Goal: Task Accomplishment & Management: Manage account settings

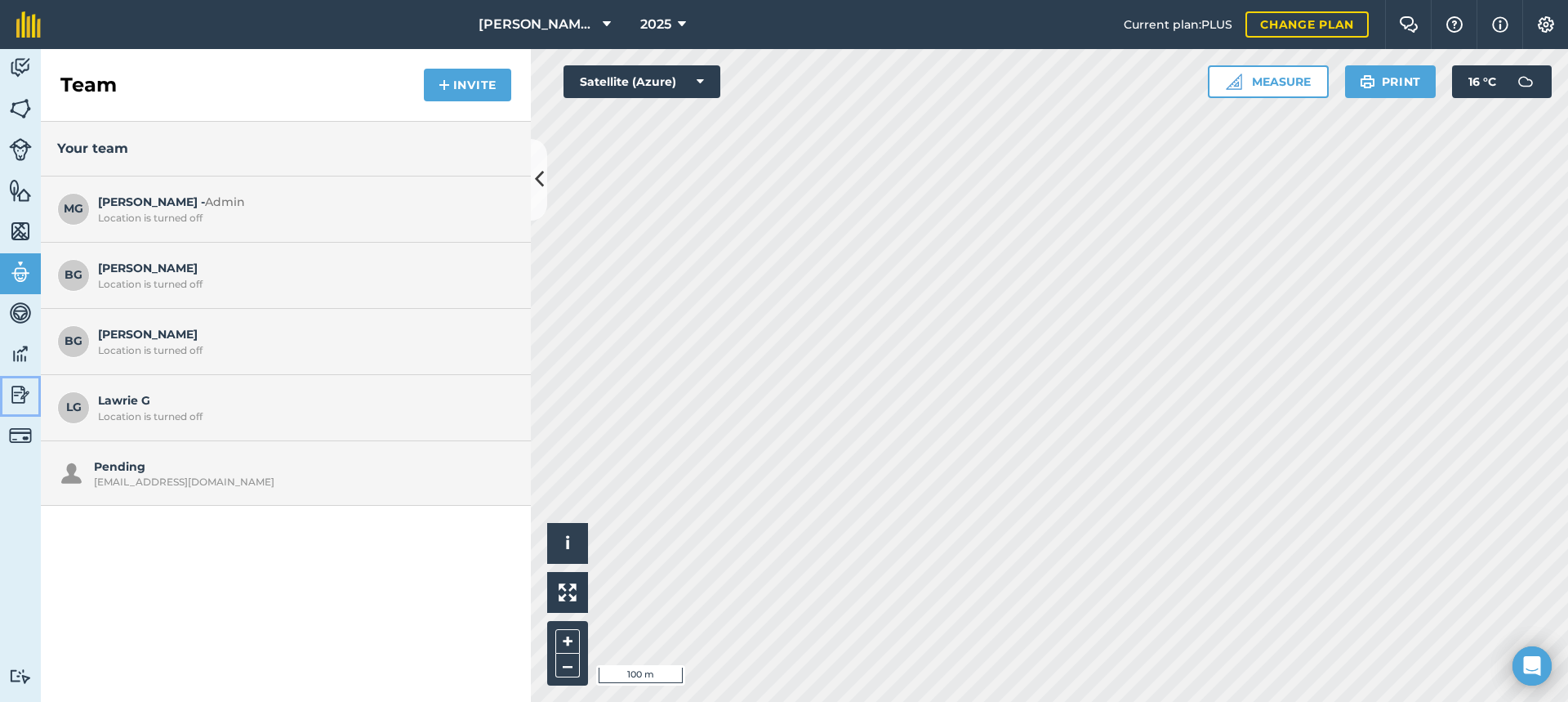
click at [15, 389] on img at bounding box center [20, 395] width 23 height 25
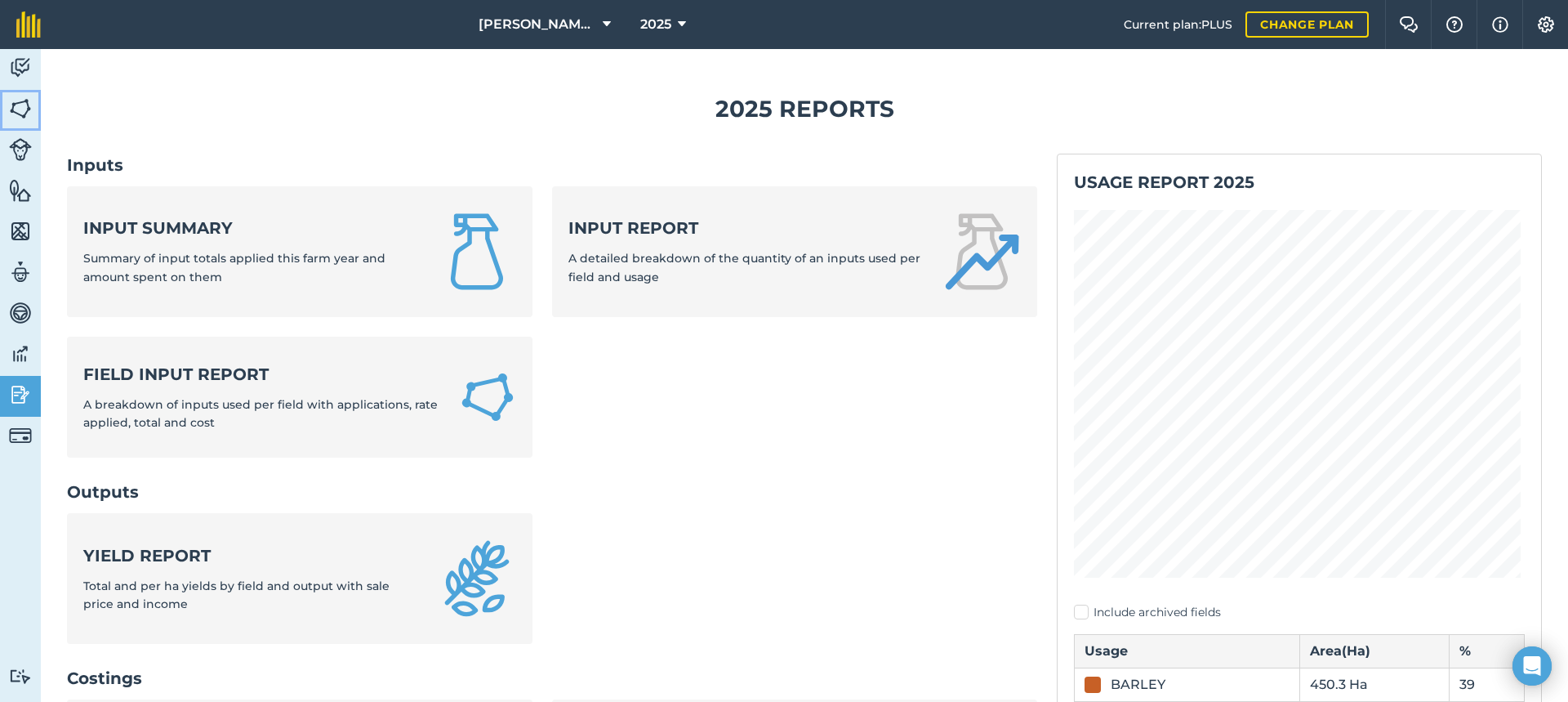
click at [24, 108] on img at bounding box center [20, 108] width 23 height 25
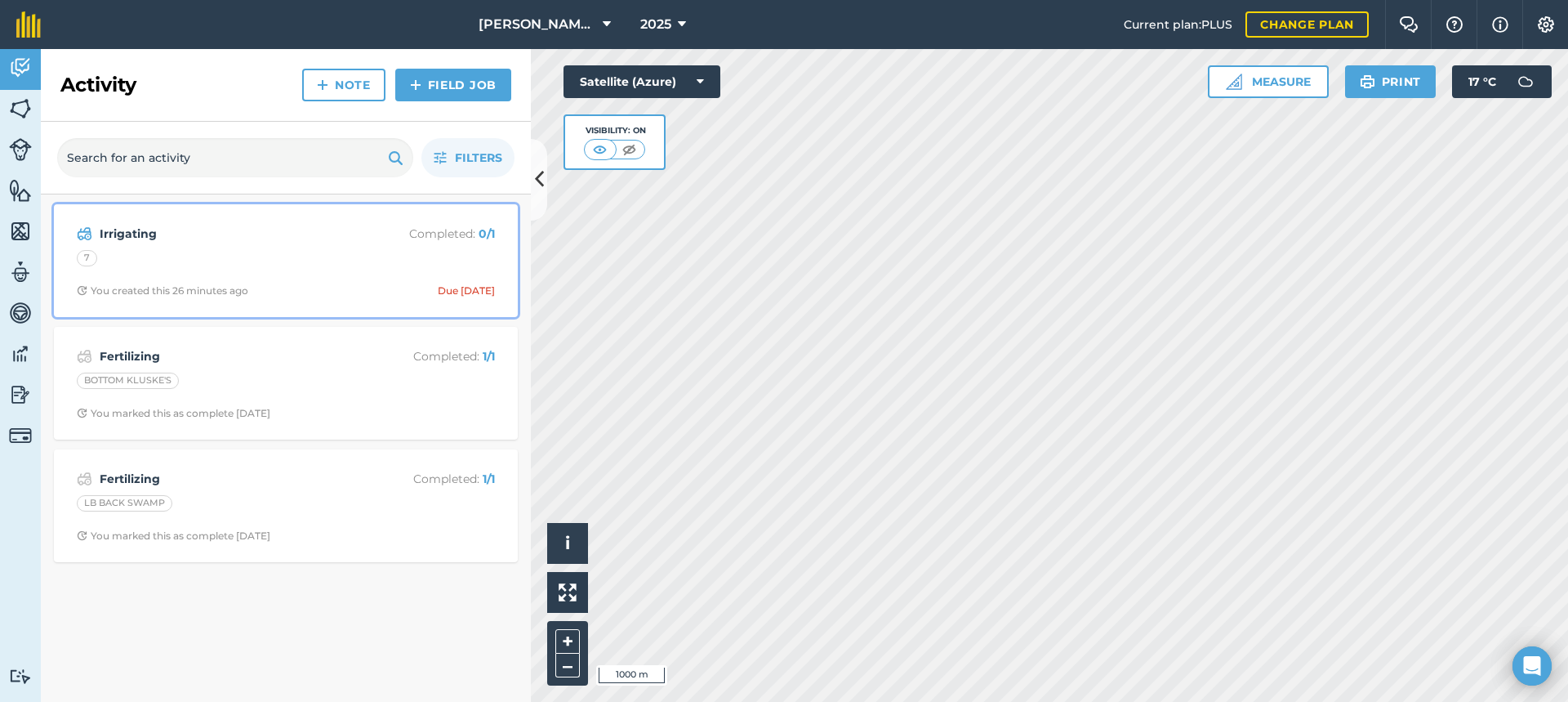
click at [198, 247] on div "Irrigating Completed : 0 / 1 7 You created this 26 minutes ago Due [DATE]" at bounding box center [286, 260] width 444 height 93
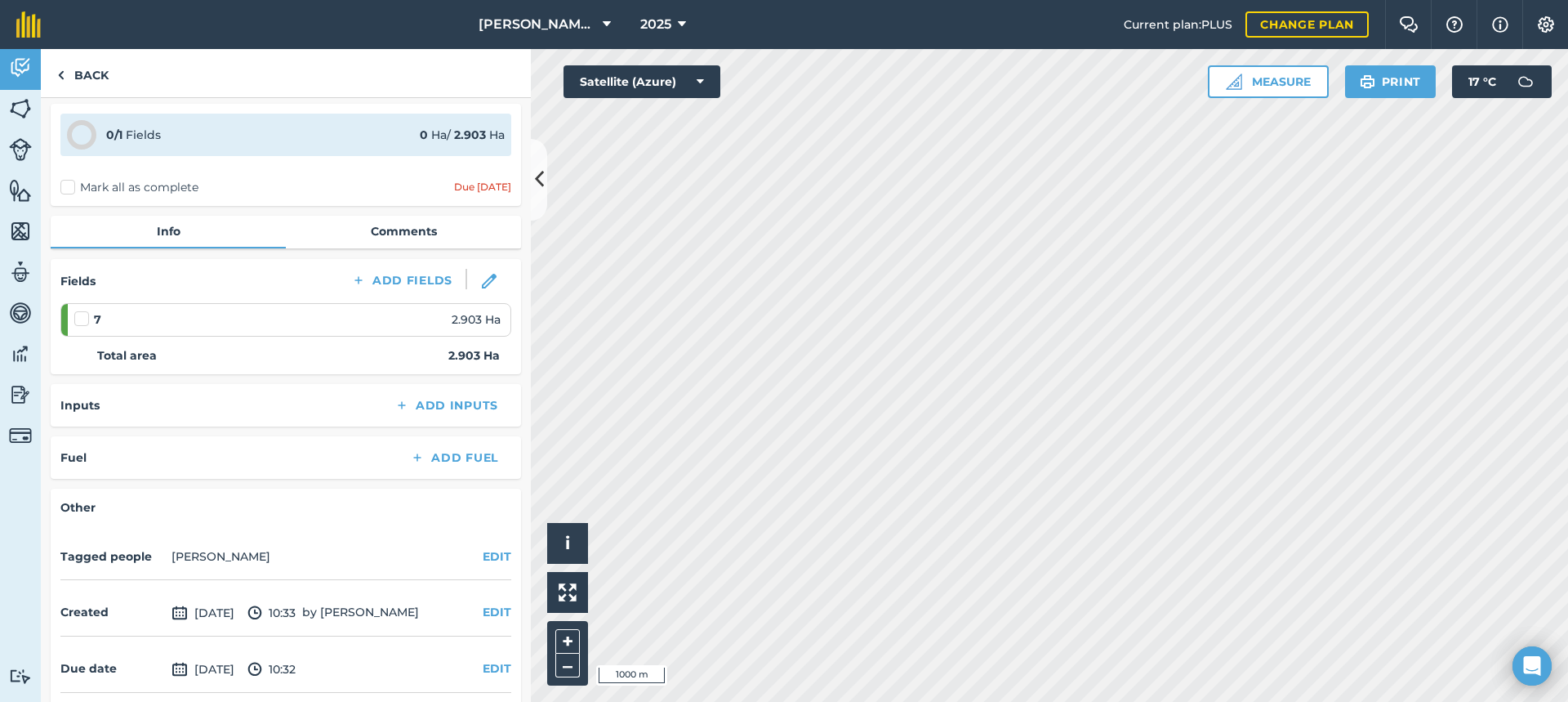
scroll to position [122, 0]
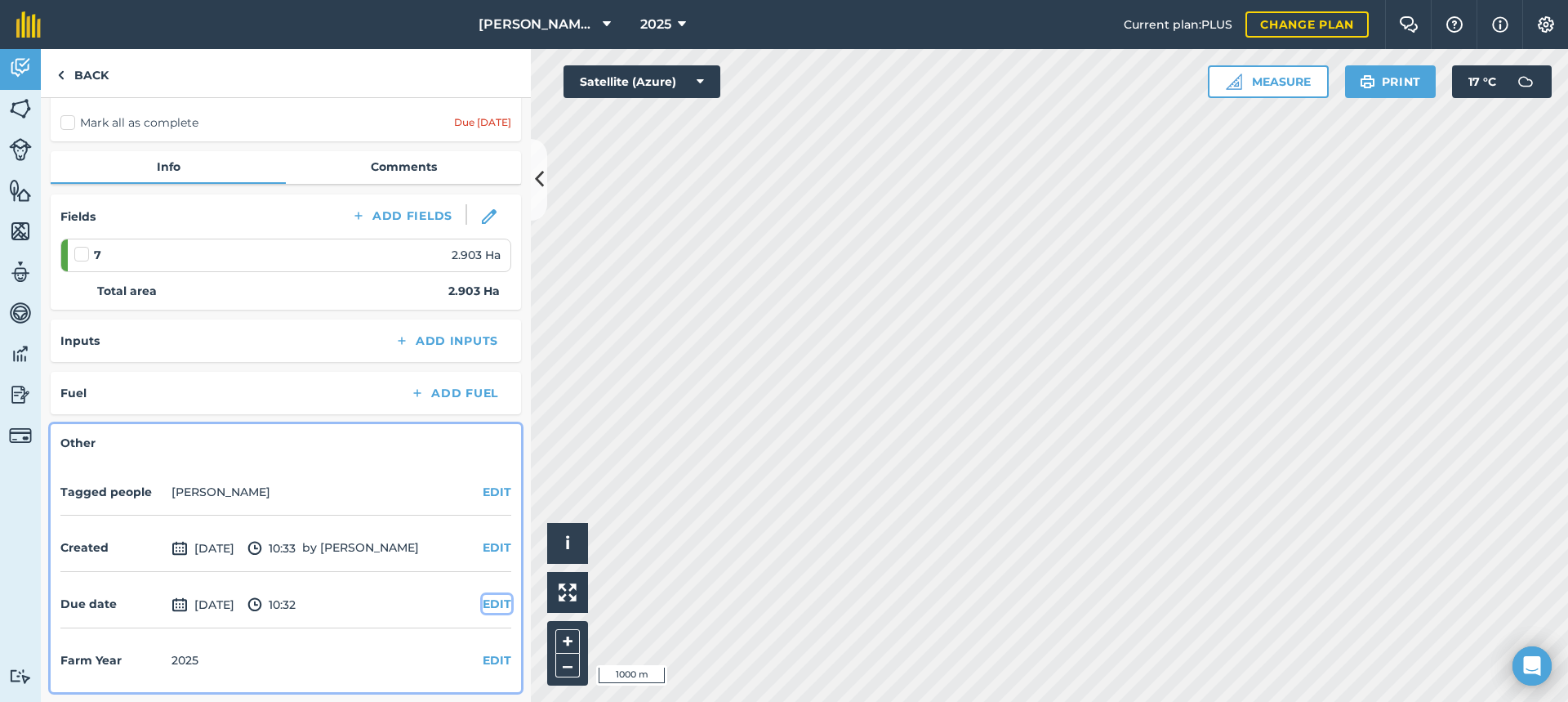
click at [487, 601] on button "EDIT" at bounding box center [496, 603] width 28 height 18
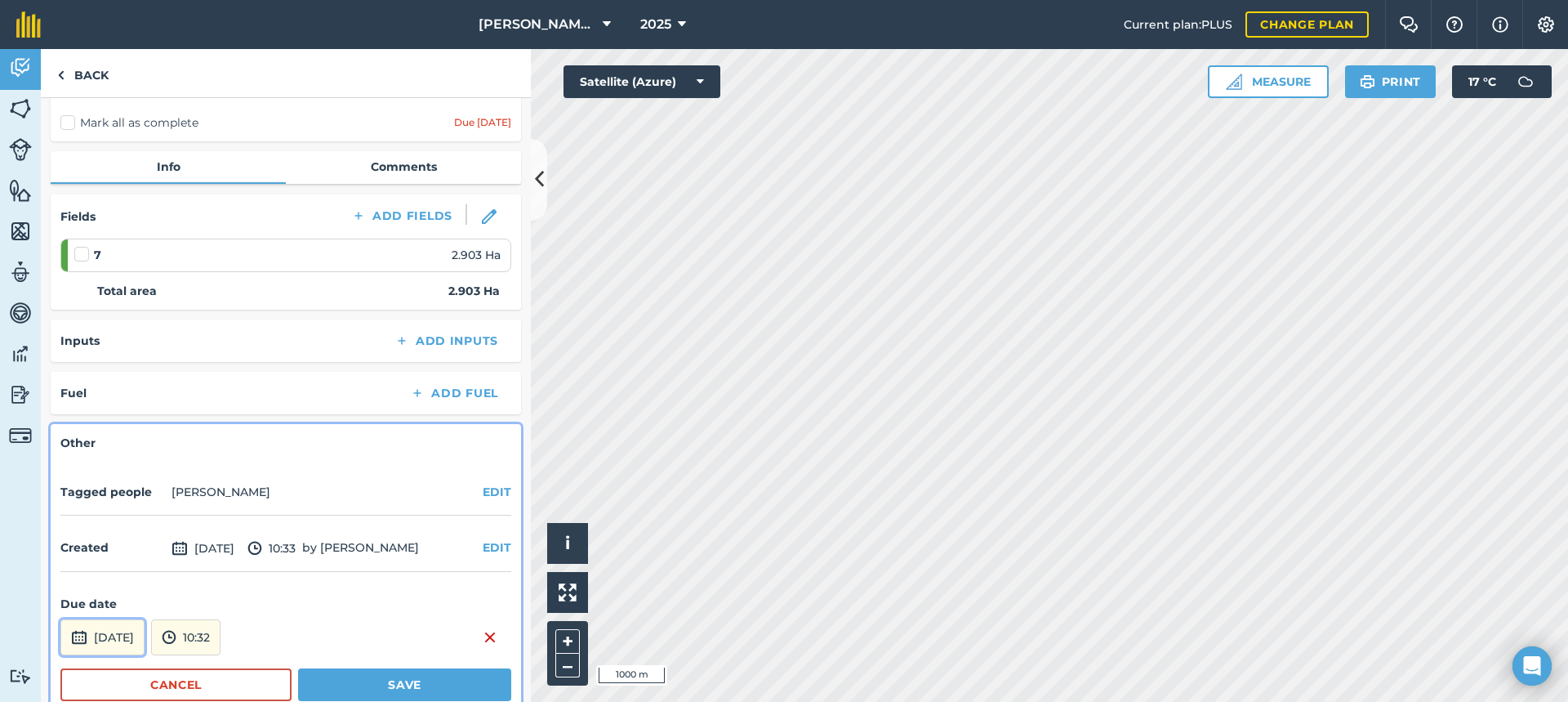
click at [144, 637] on button "[DATE]" at bounding box center [102, 637] width 85 height 36
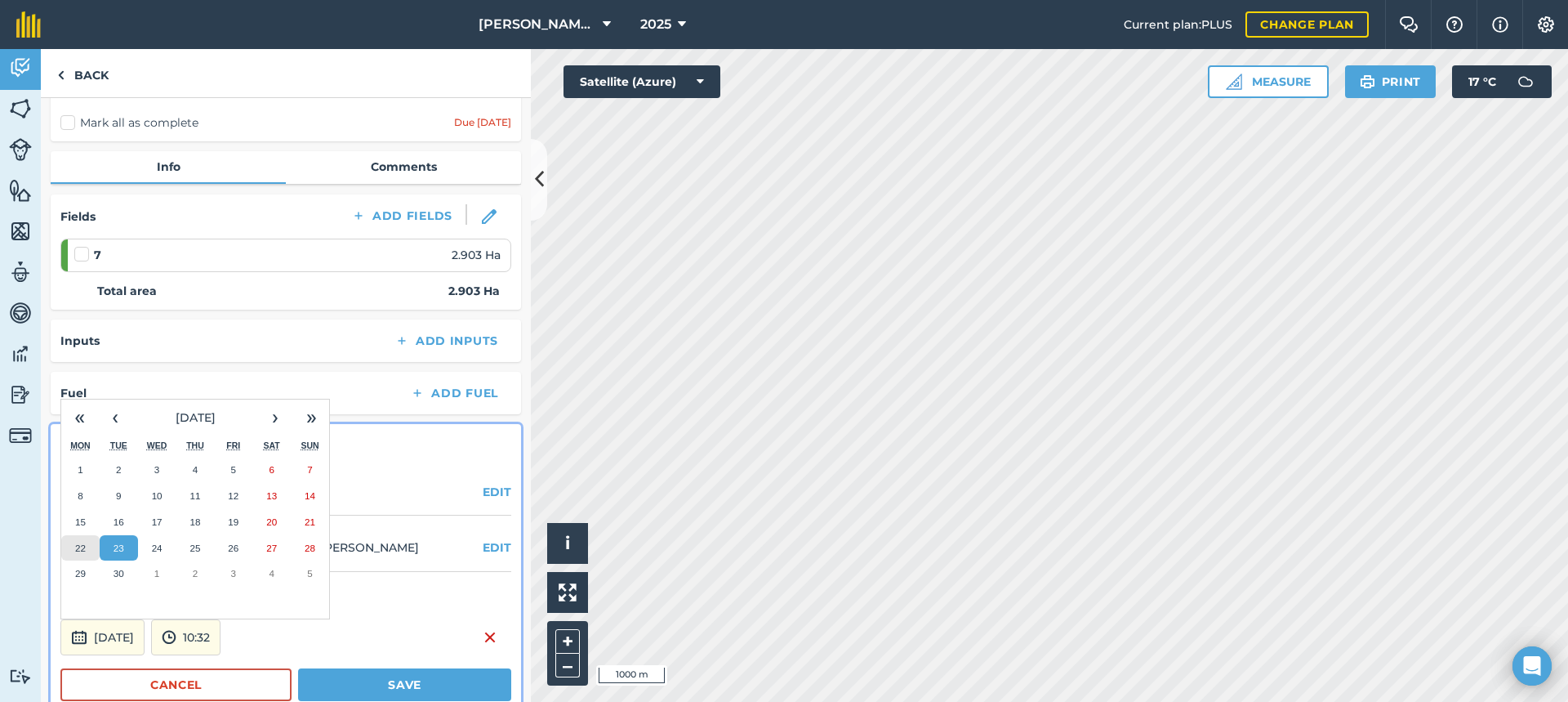
click at [83, 547] on abbr "22" at bounding box center [80, 547] width 10 height 10
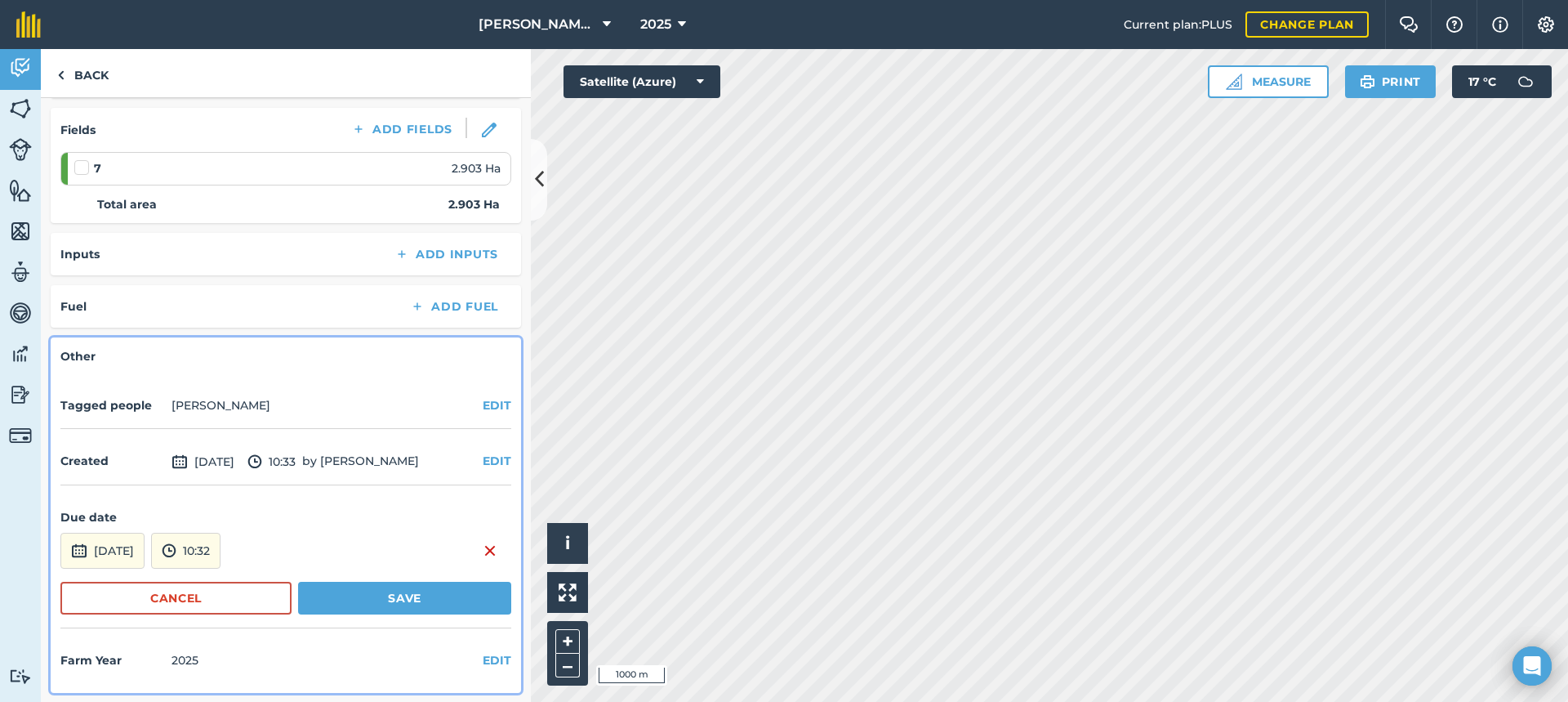
scroll to position [209, 0]
click at [379, 595] on button "Save" at bounding box center [405, 597] width 213 height 32
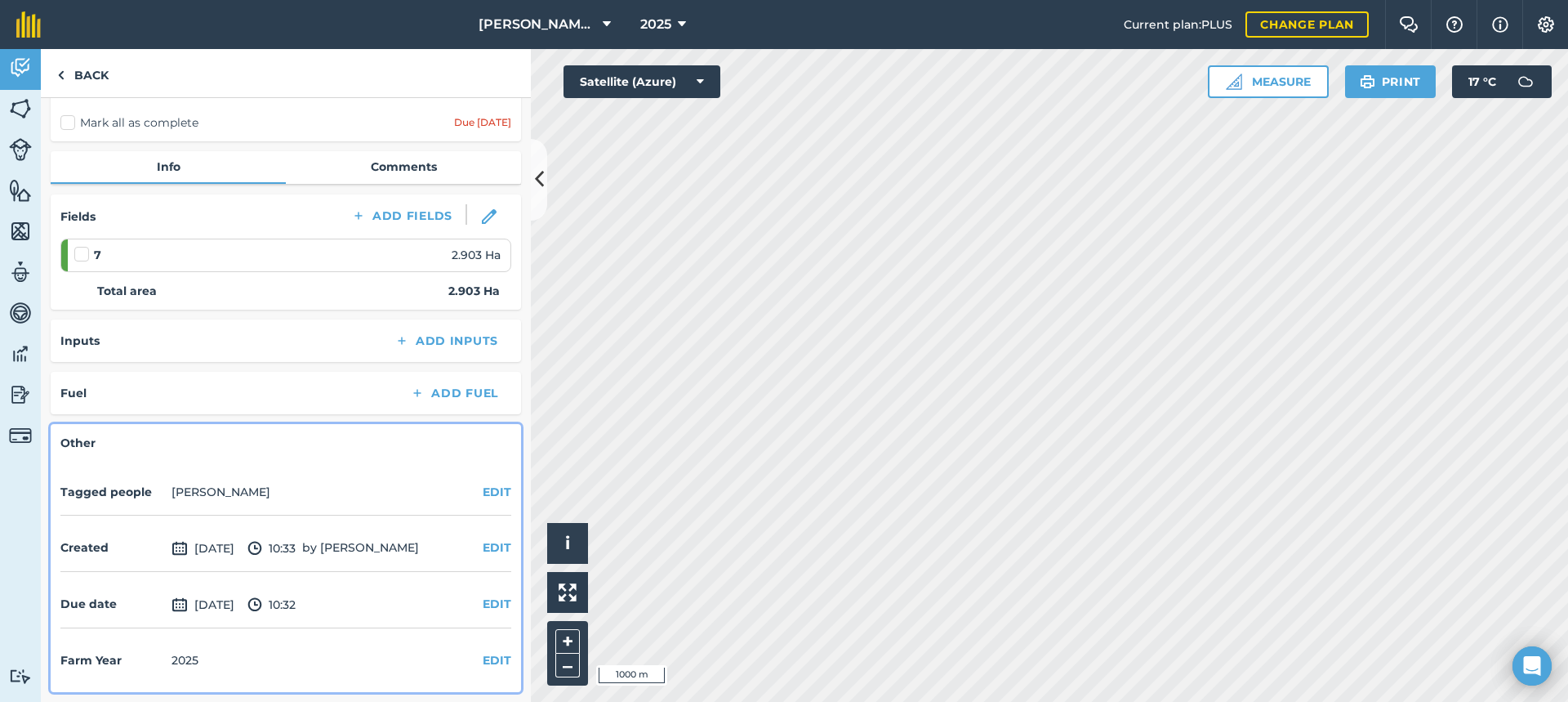
scroll to position [0, 0]
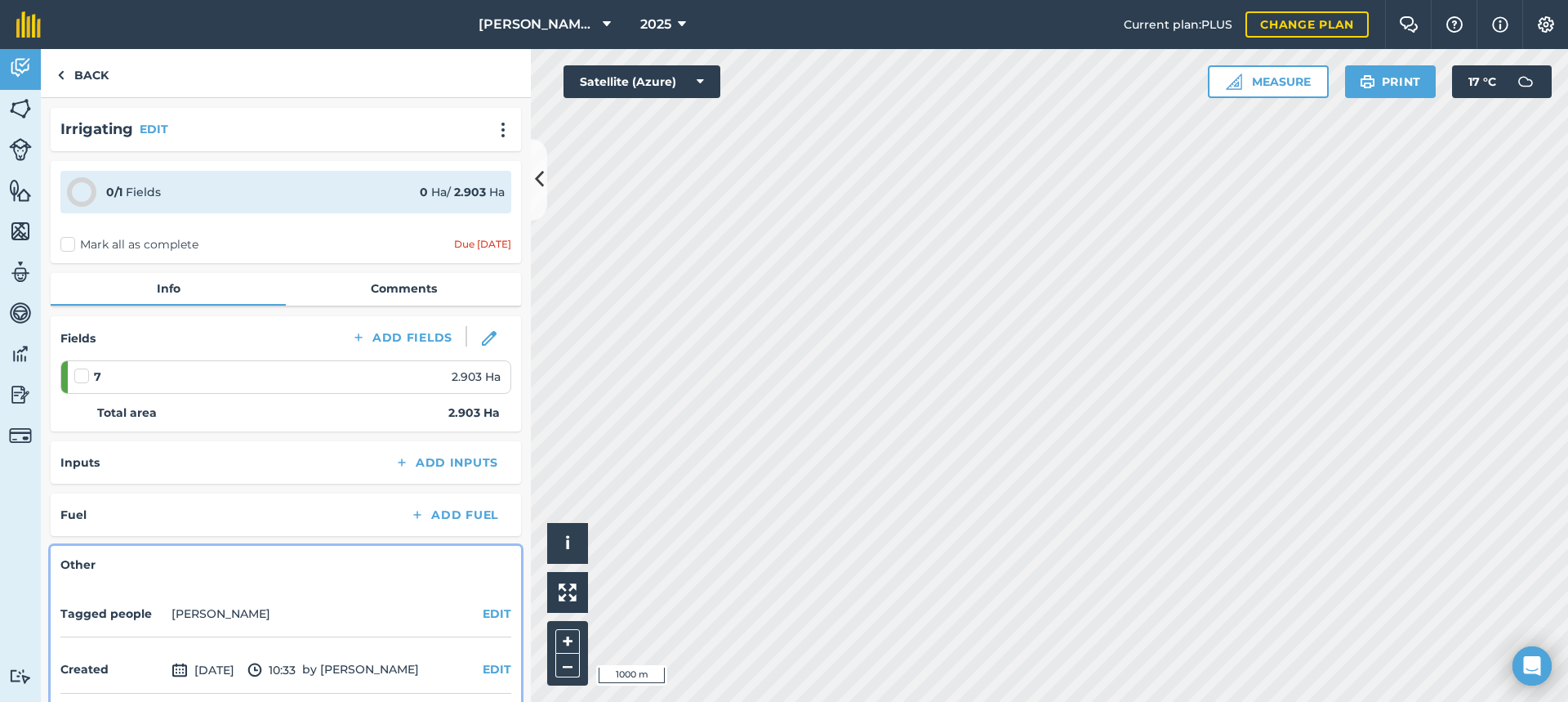
click at [157, 196] on div "0 / 1 Fields" at bounding box center [133, 191] width 55 height 18
click at [389, 293] on link "Comments" at bounding box center [404, 289] width 236 height 31
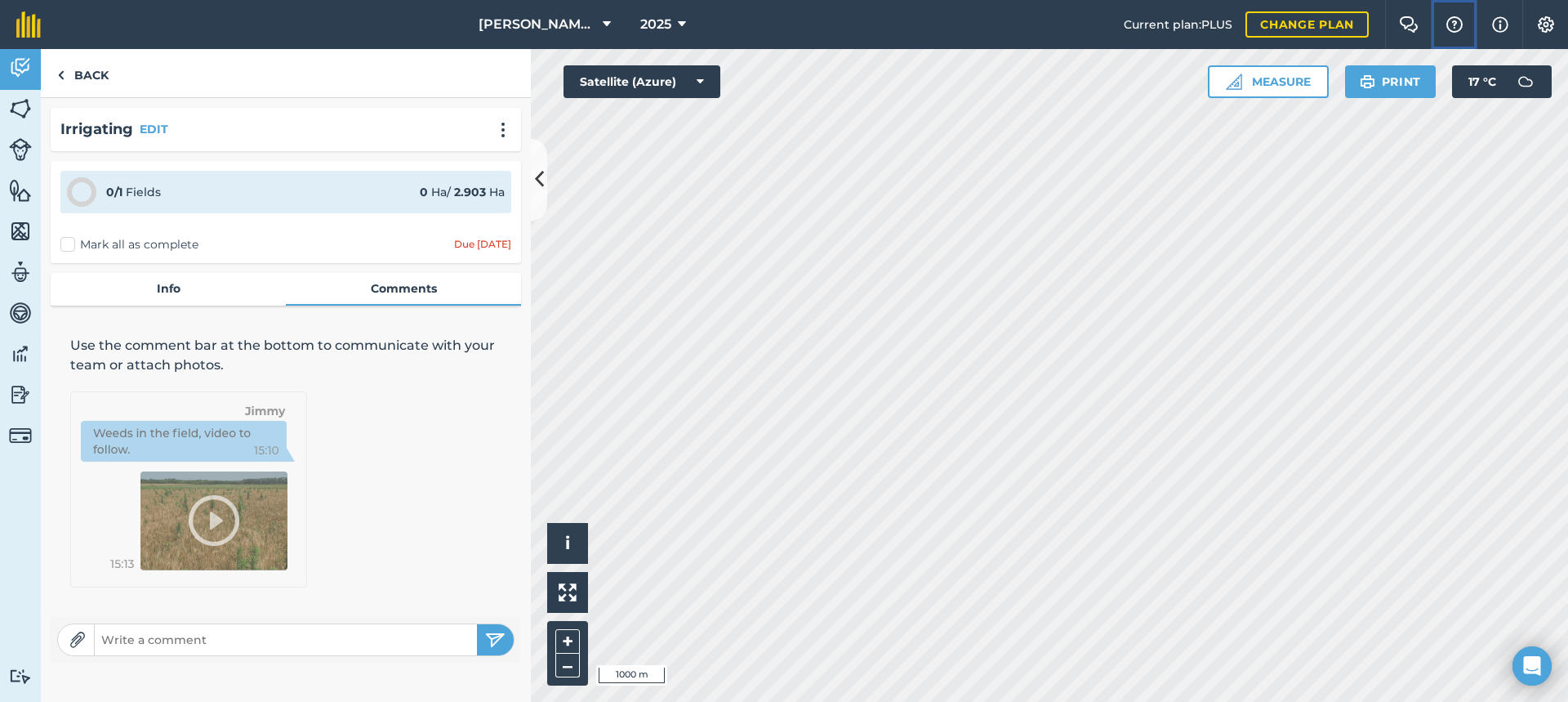
click at [1452, 21] on img at bounding box center [1454, 24] width 20 height 16
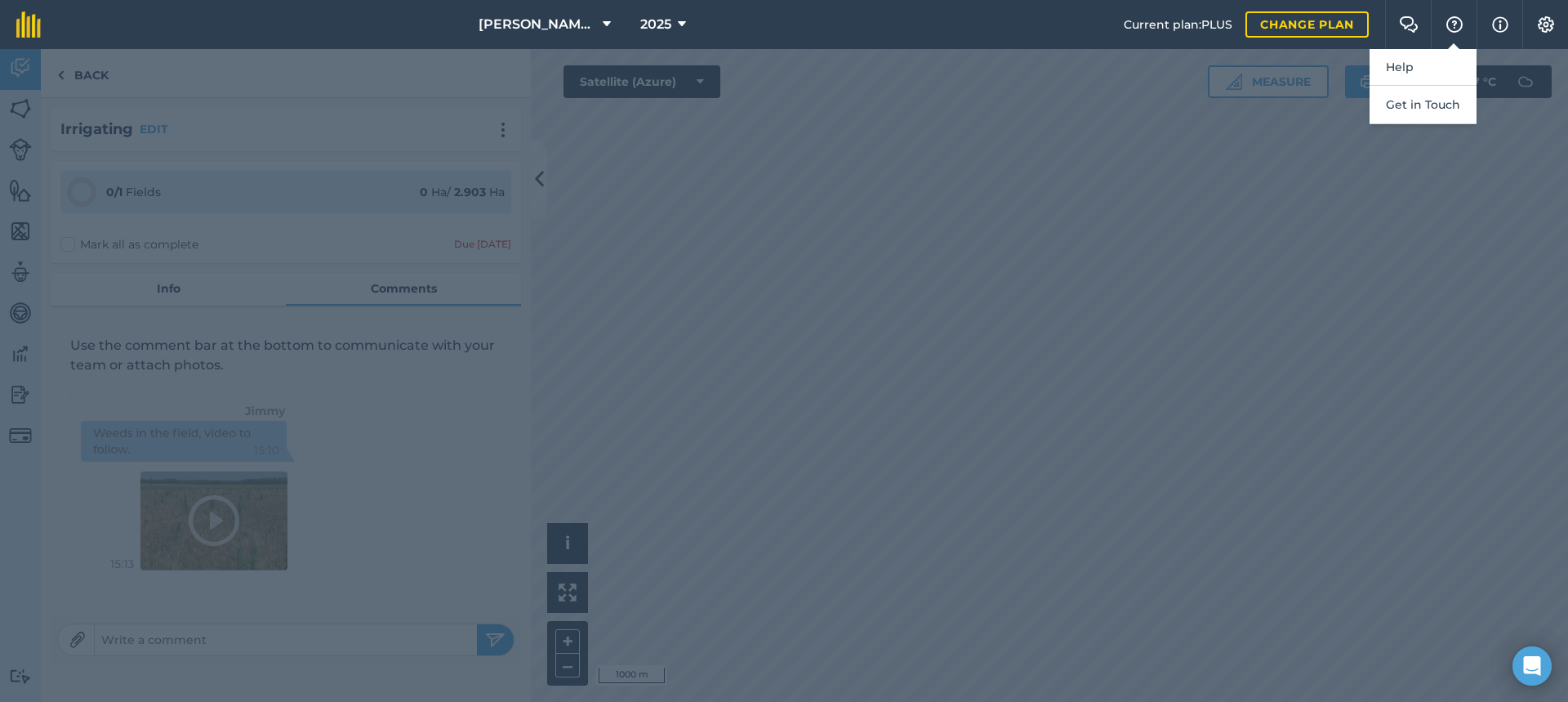
click at [1349, 314] on div at bounding box center [784, 375] width 1568 height 652
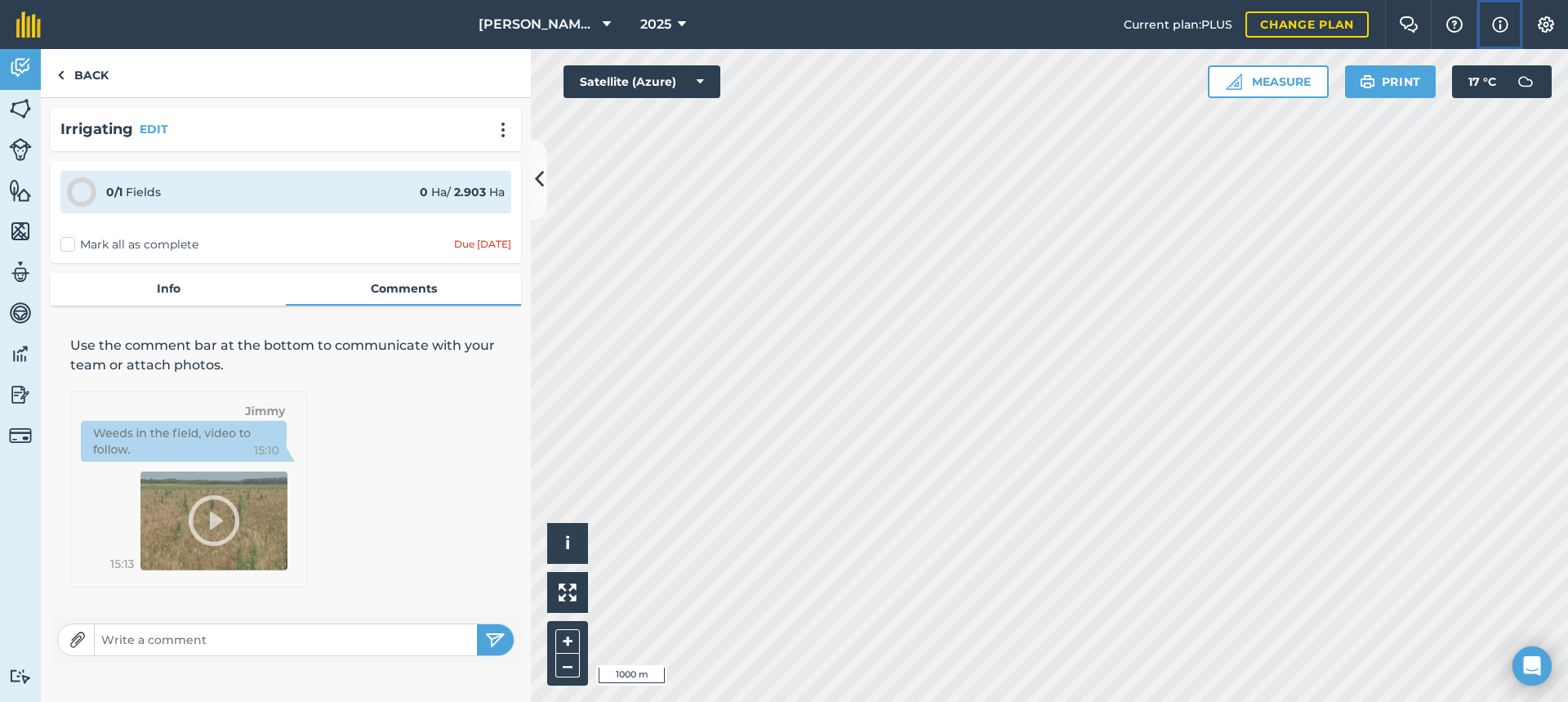
click at [1498, 22] on img at bounding box center [1500, 24] width 16 height 20
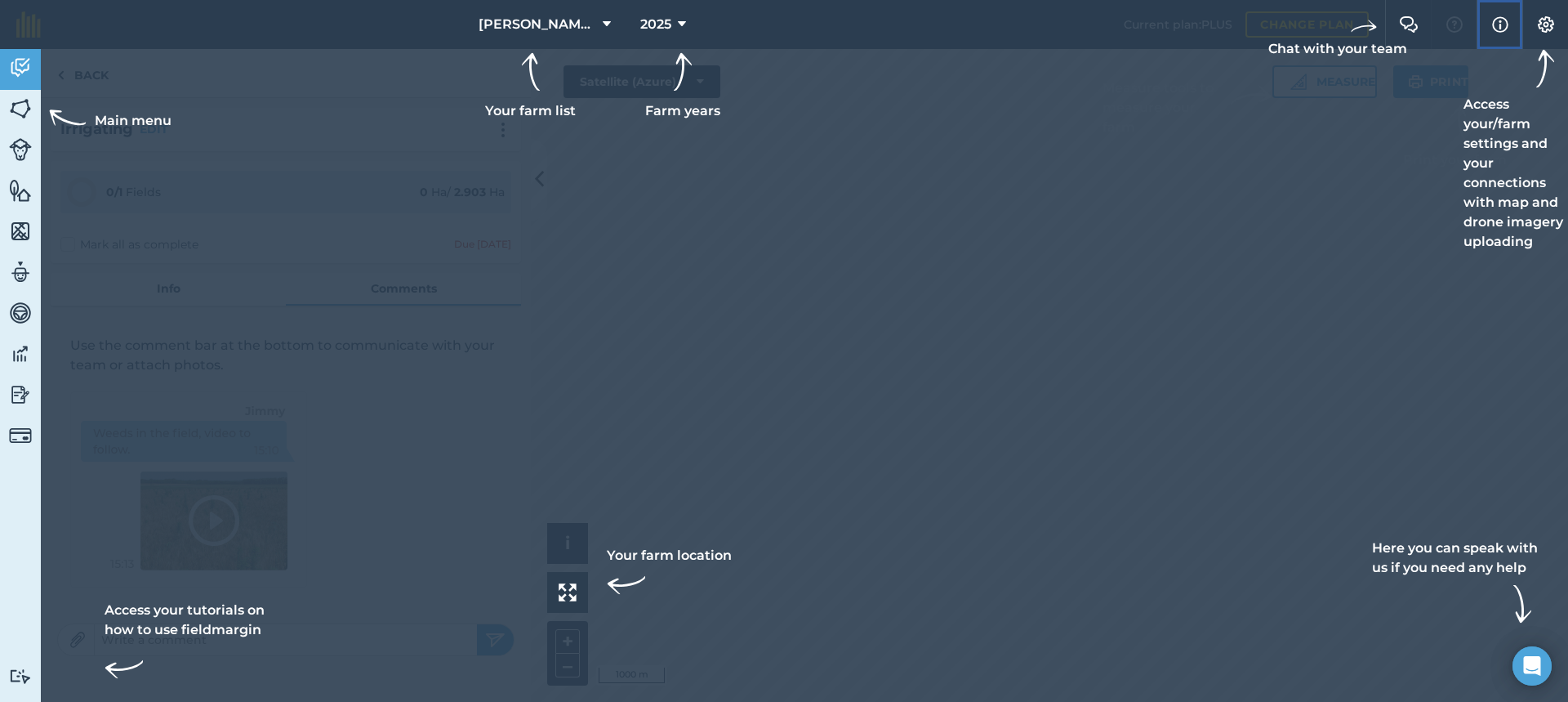
click at [1498, 22] on img at bounding box center [1500, 24] width 16 height 20
click at [1497, 26] on img at bounding box center [1500, 24] width 16 height 20
click at [20, 675] on img at bounding box center [20, 676] width 23 height 15
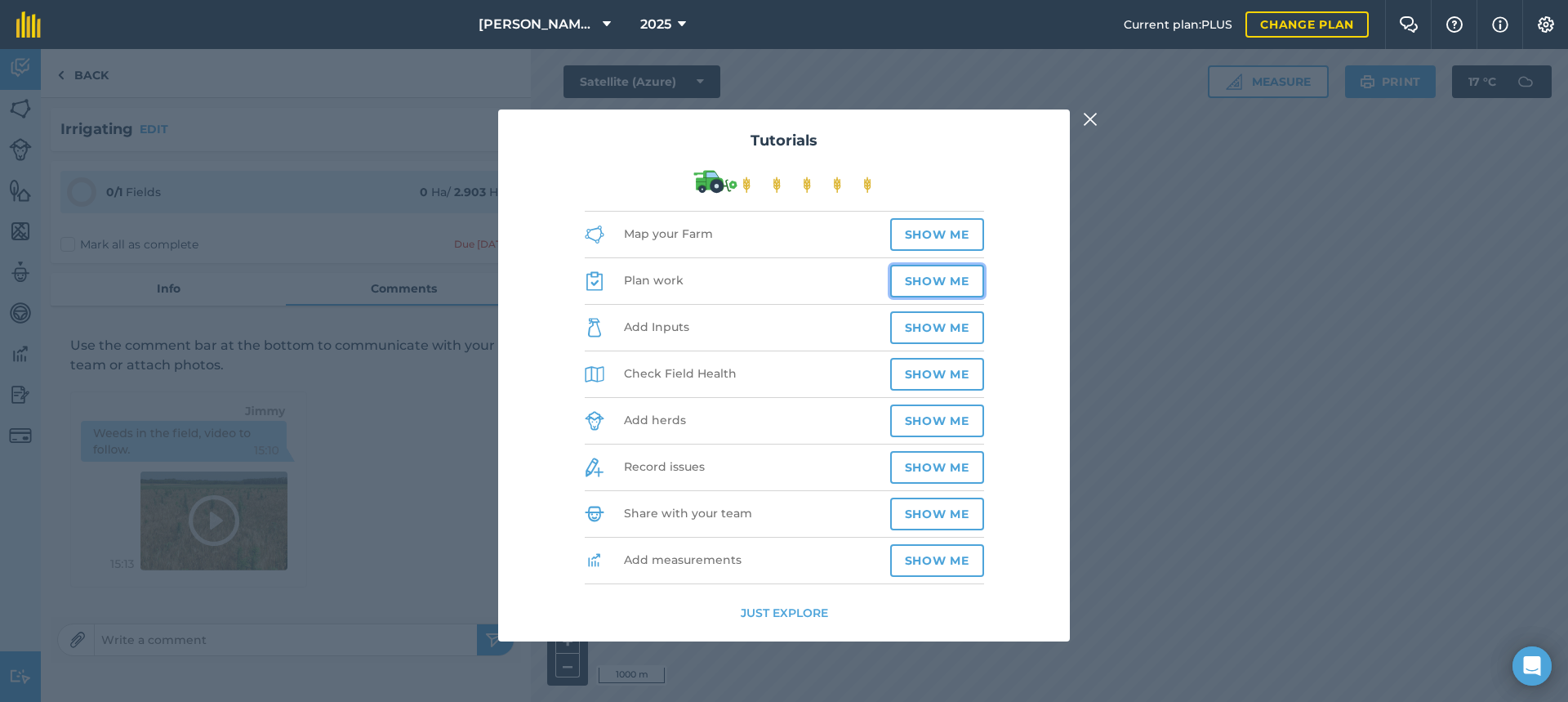
click at [917, 284] on button "Show me" at bounding box center [937, 281] width 94 height 32
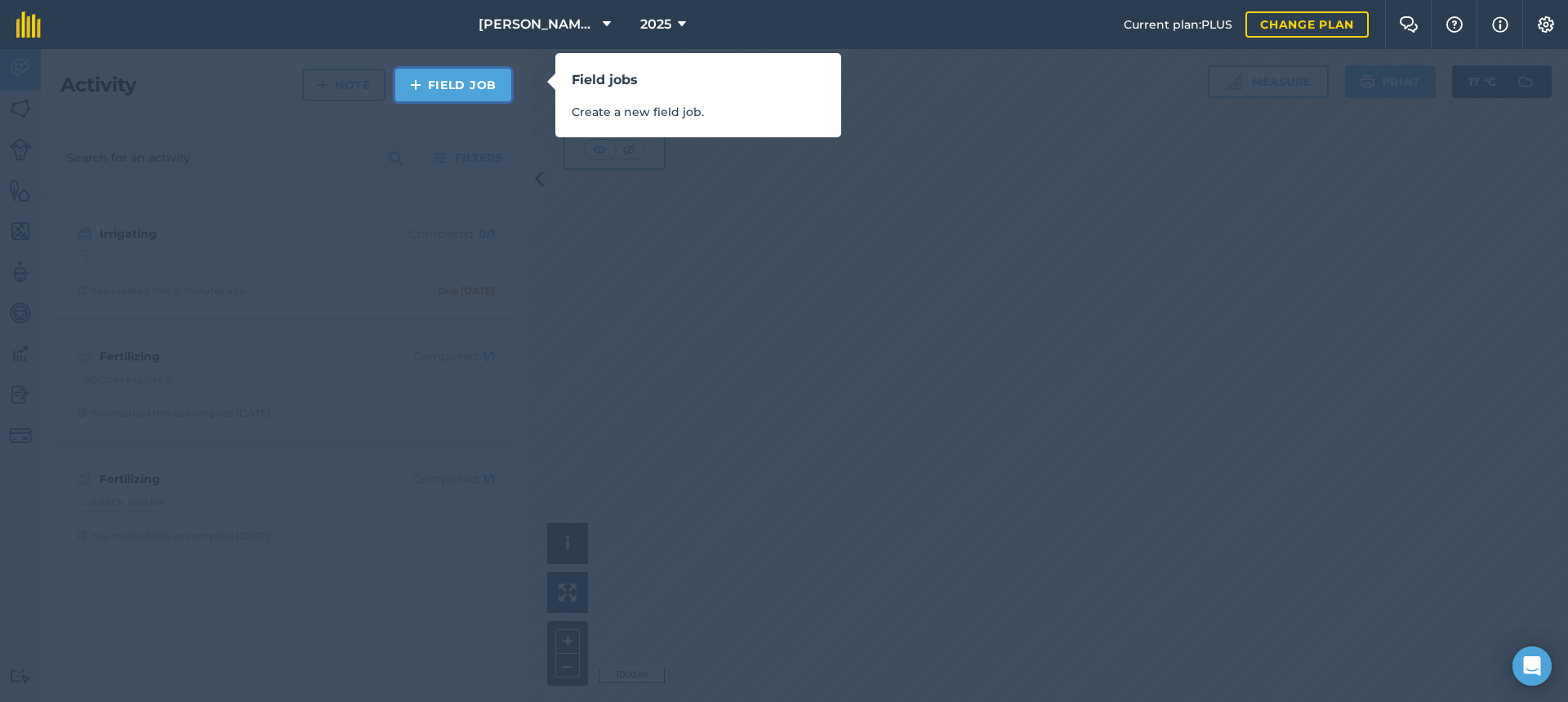
click at [478, 76] on link "Field Job" at bounding box center [453, 85] width 116 height 32
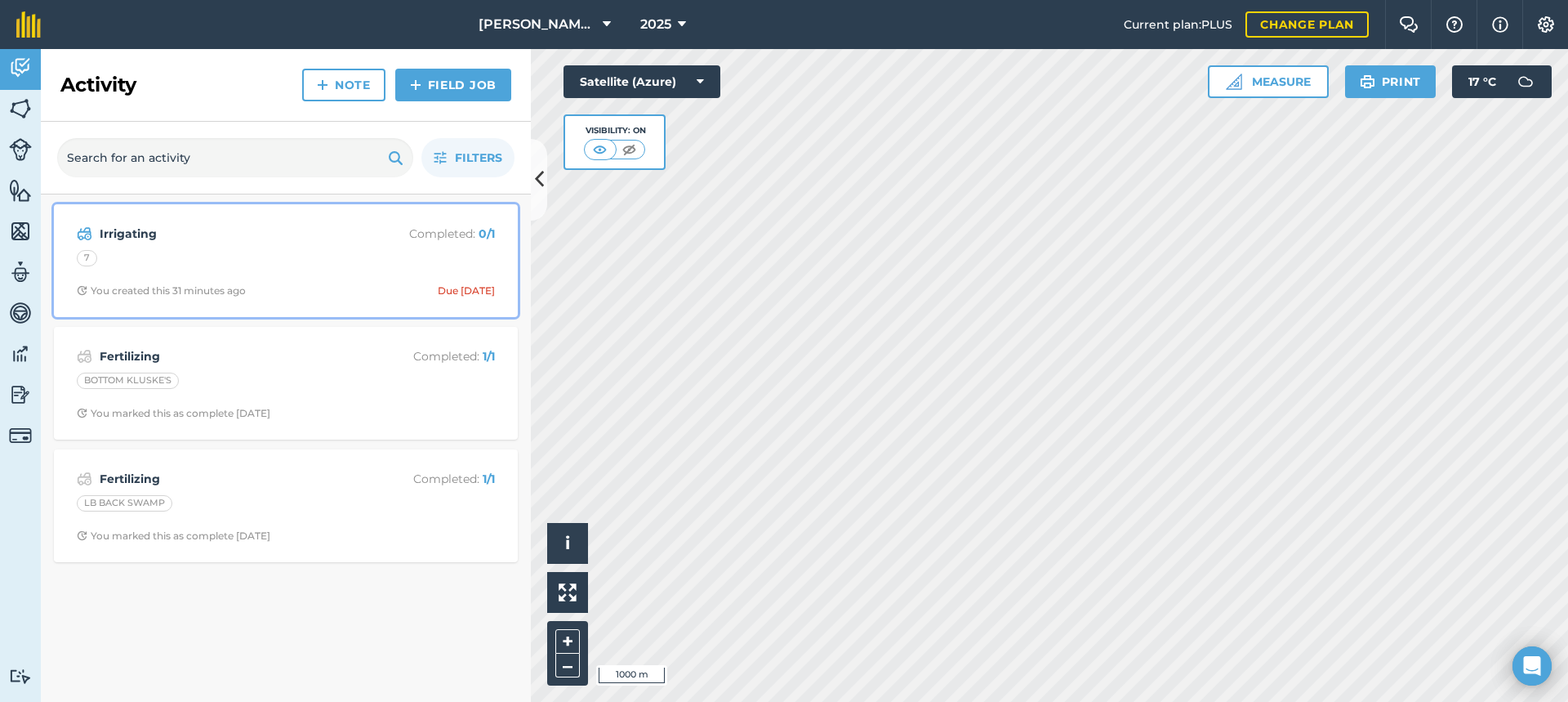
click at [273, 255] on div "7" at bounding box center [286, 260] width 418 height 21
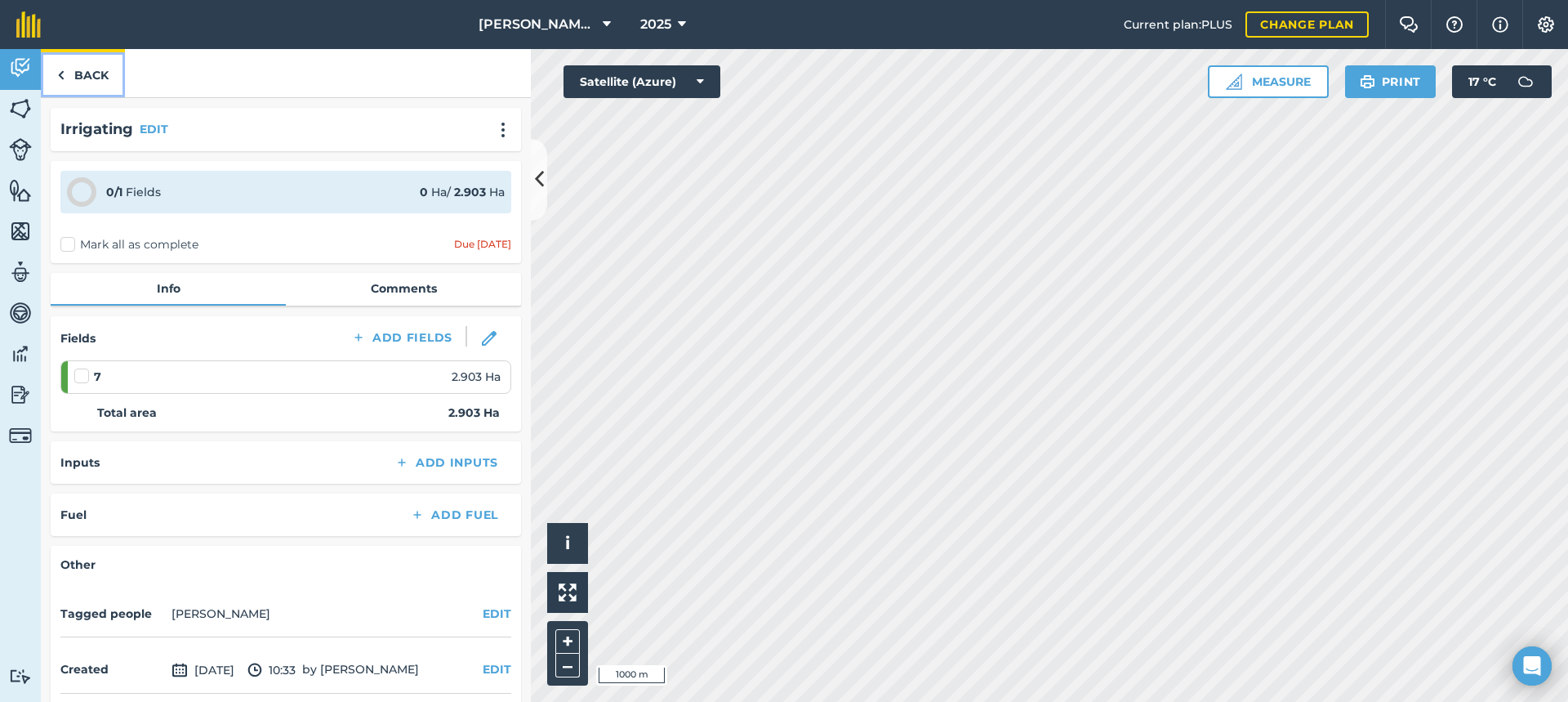
click at [84, 76] on link "Back" at bounding box center [83, 73] width 85 height 48
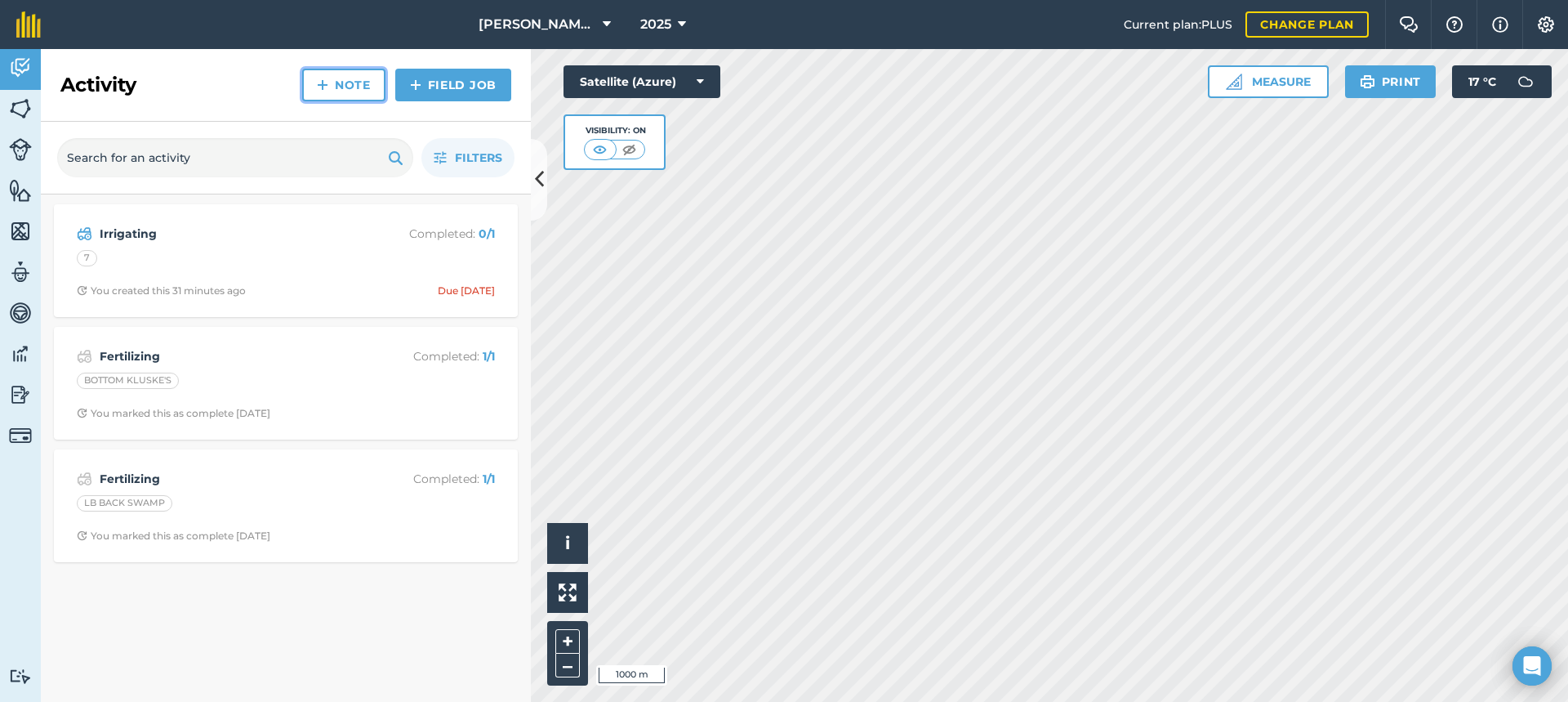
click at [364, 82] on link "Note" at bounding box center [344, 85] width 84 height 32
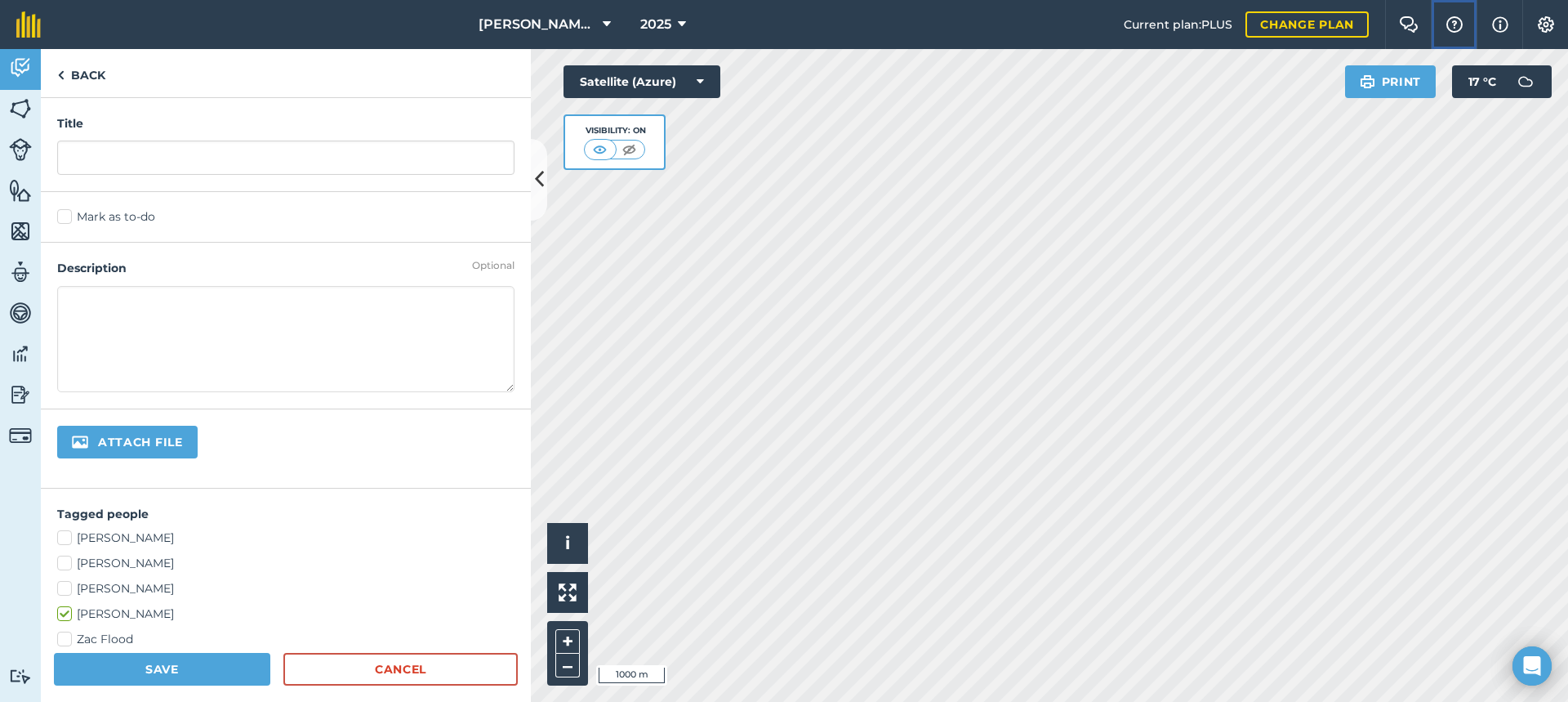
click at [1454, 26] on img at bounding box center [1454, 24] width 20 height 16
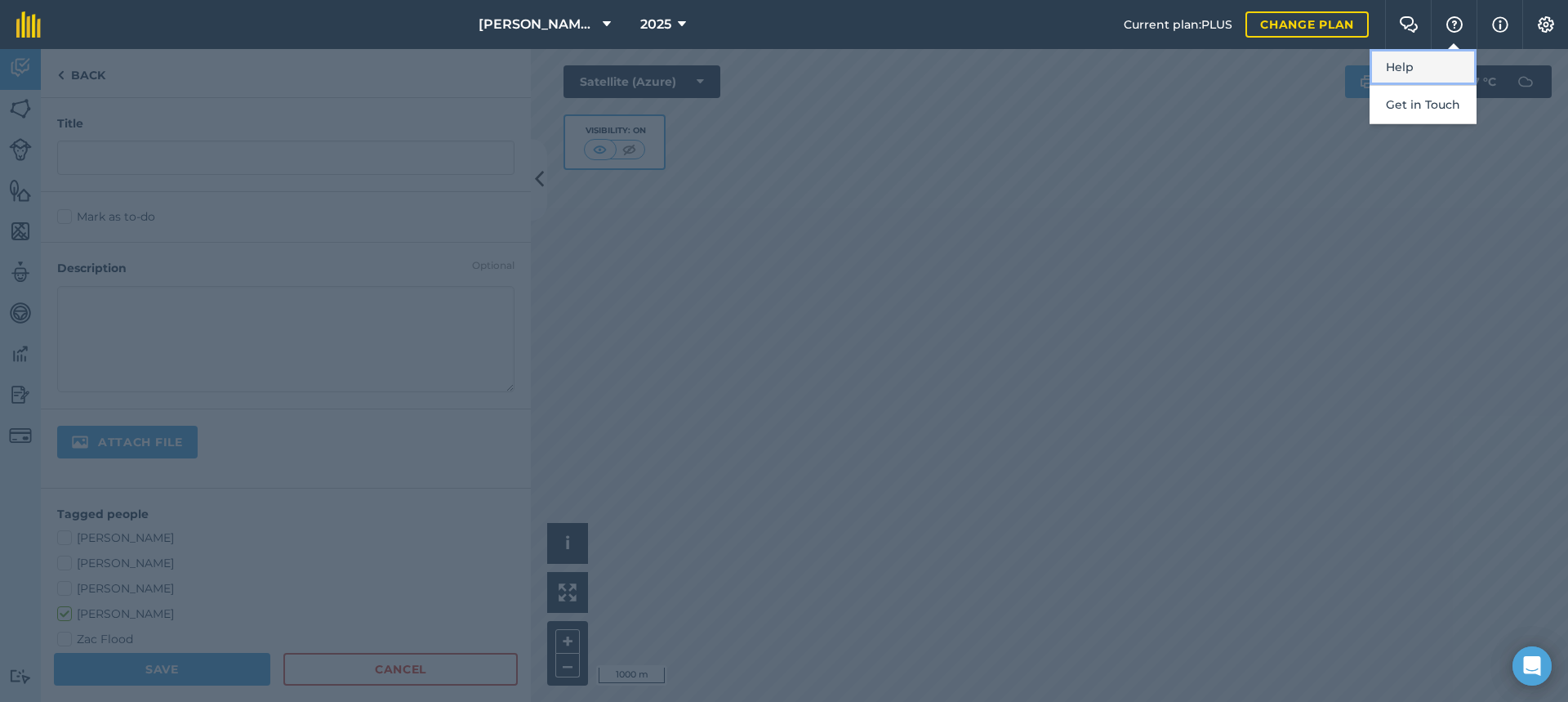
click at [1412, 69] on link "Help" at bounding box center [1422, 67] width 107 height 37
click at [949, 245] on div at bounding box center [784, 375] width 1568 height 652
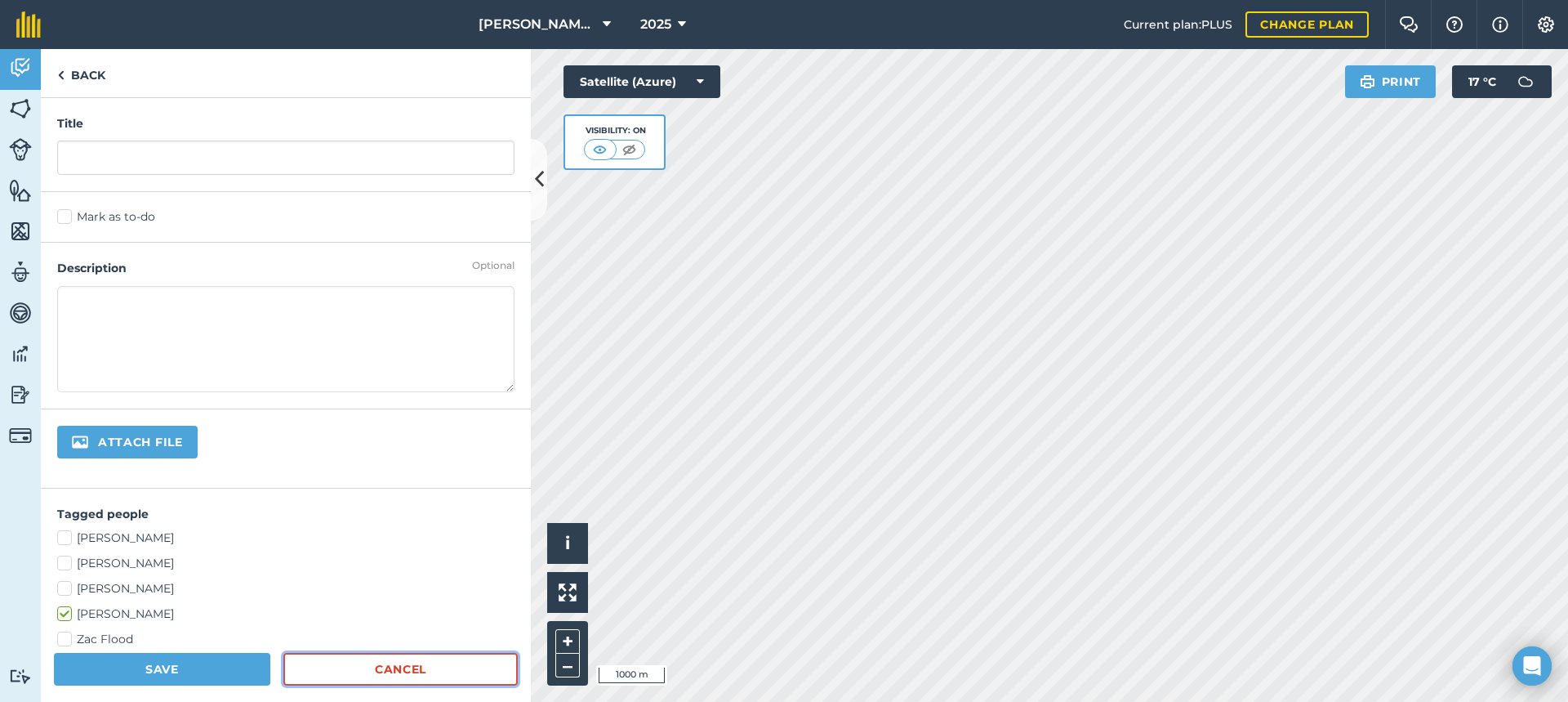
click at [393, 664] on link "Cancel" at bounding box center [400, 669] width 235 height 32
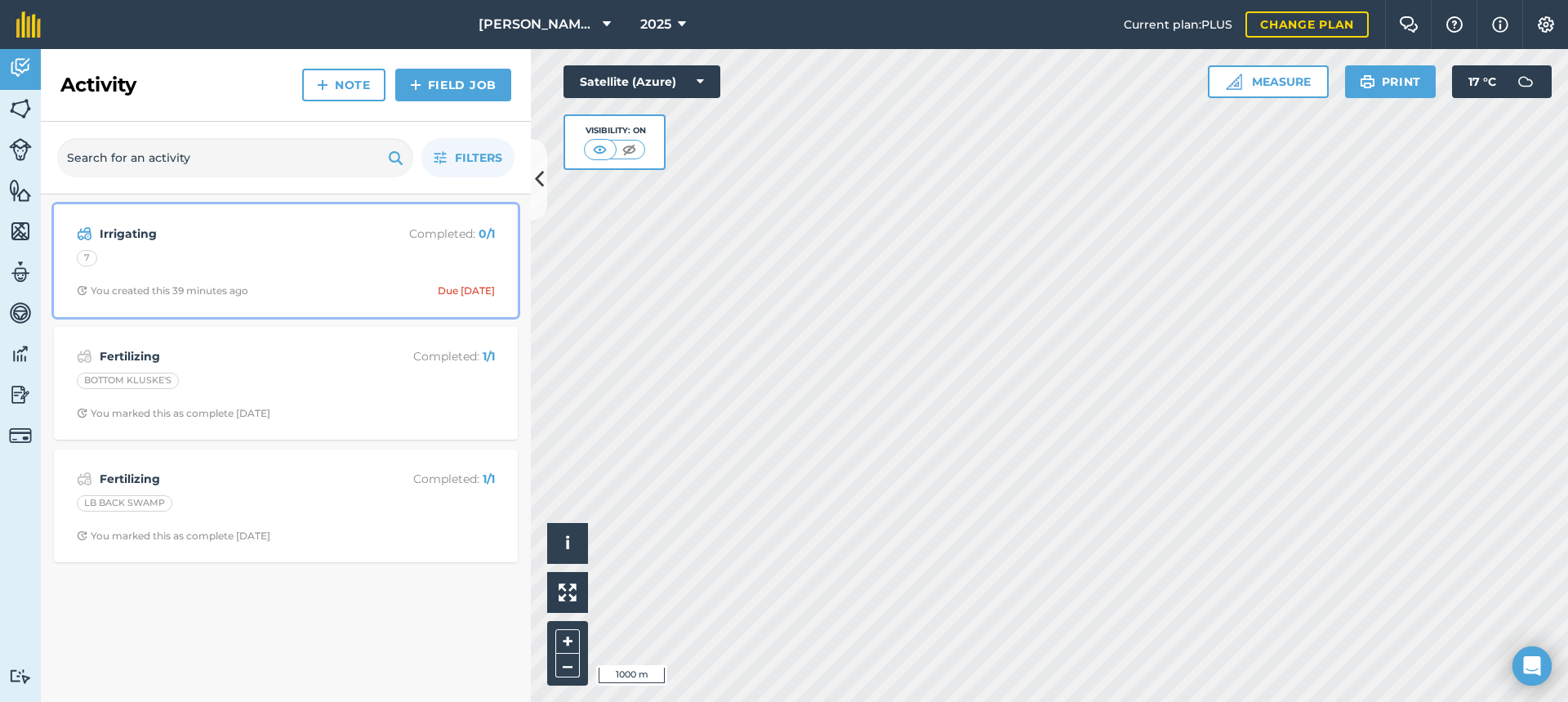
click at [178, 248] on div "Irrigating Completed : 0 / 1 7 You created this 39 minutes ago Due [DATE]" at bounding box center [286, 260] width 444 height 93
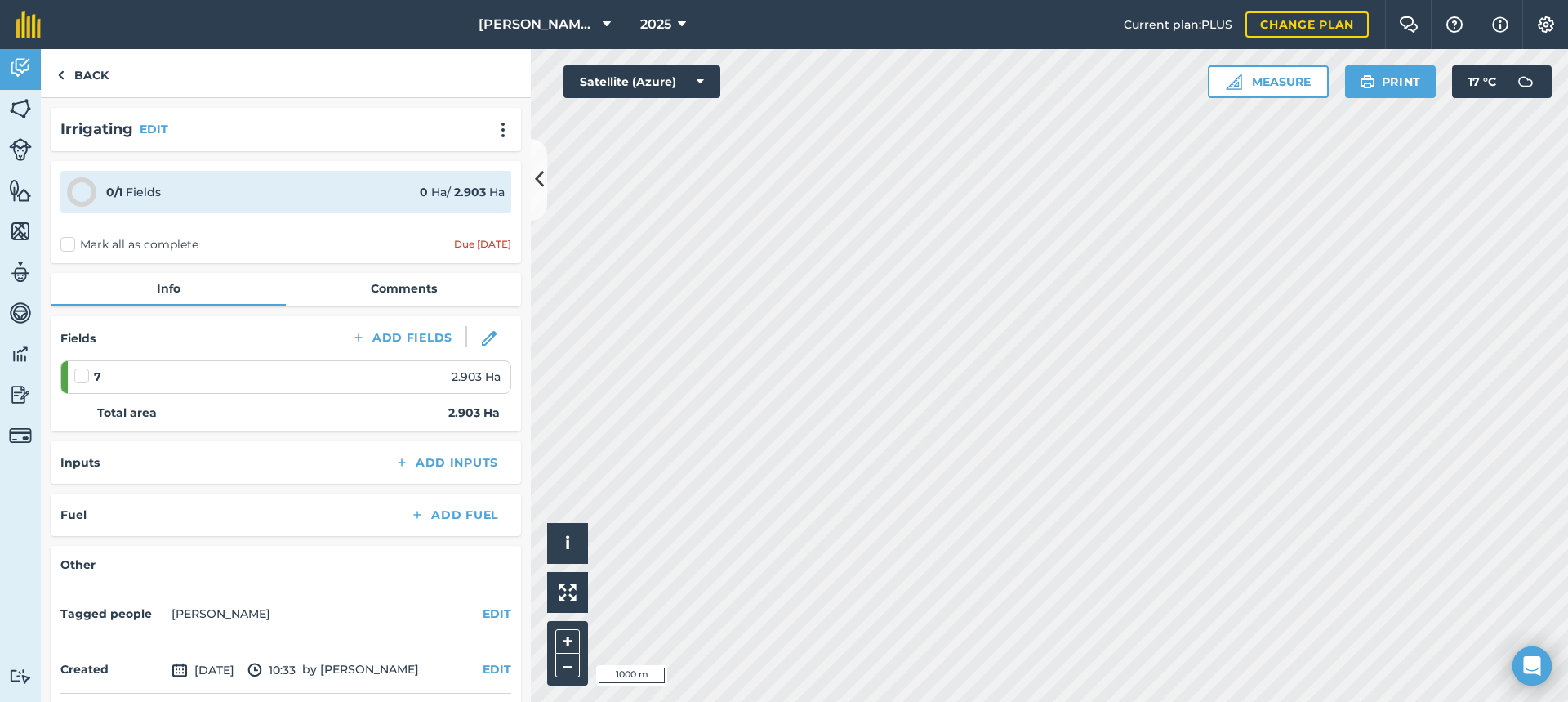
click at [65, 238] on label "Mark all as complete" at bounding box center [130, 244] width 138 height 17
click at [65, 238] on input "Mark all as complete" at bounding box center [66, 241] width 10 height 10
checkbox input "false"
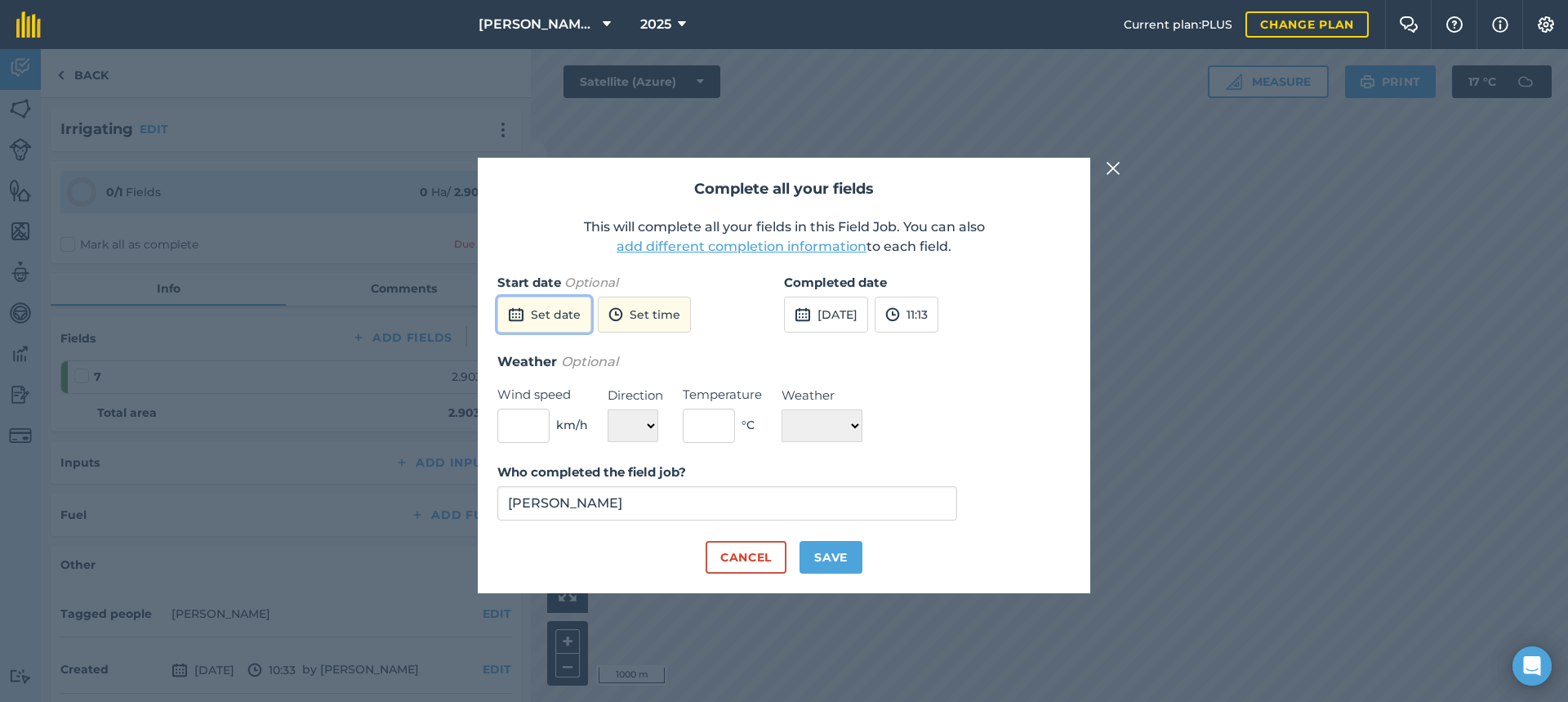
click at [557, 316] on button "Set date" at bounding box center [545, 314] width 94 height 36
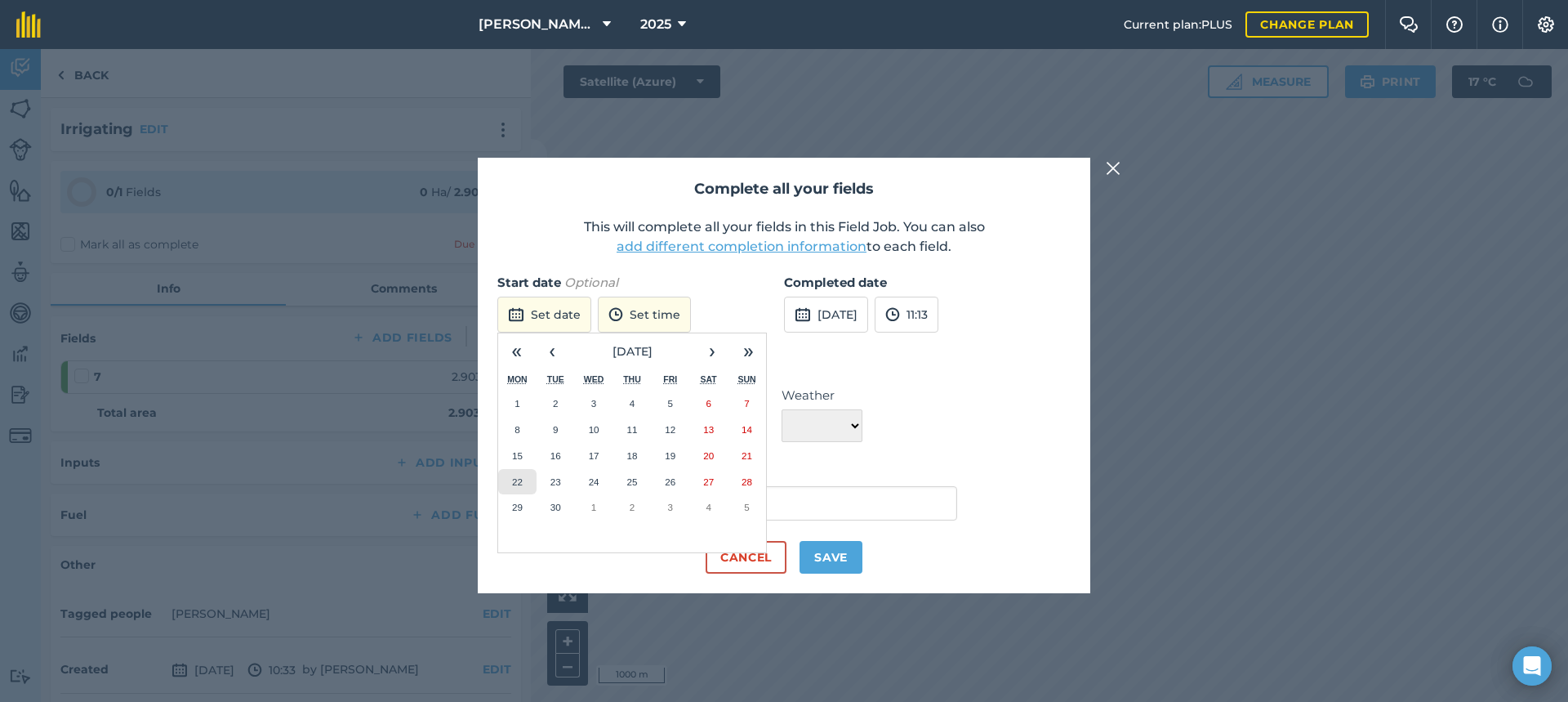
click at [515, 483] on abbr "22" at bounding box center [517, 482] width 10 height 10
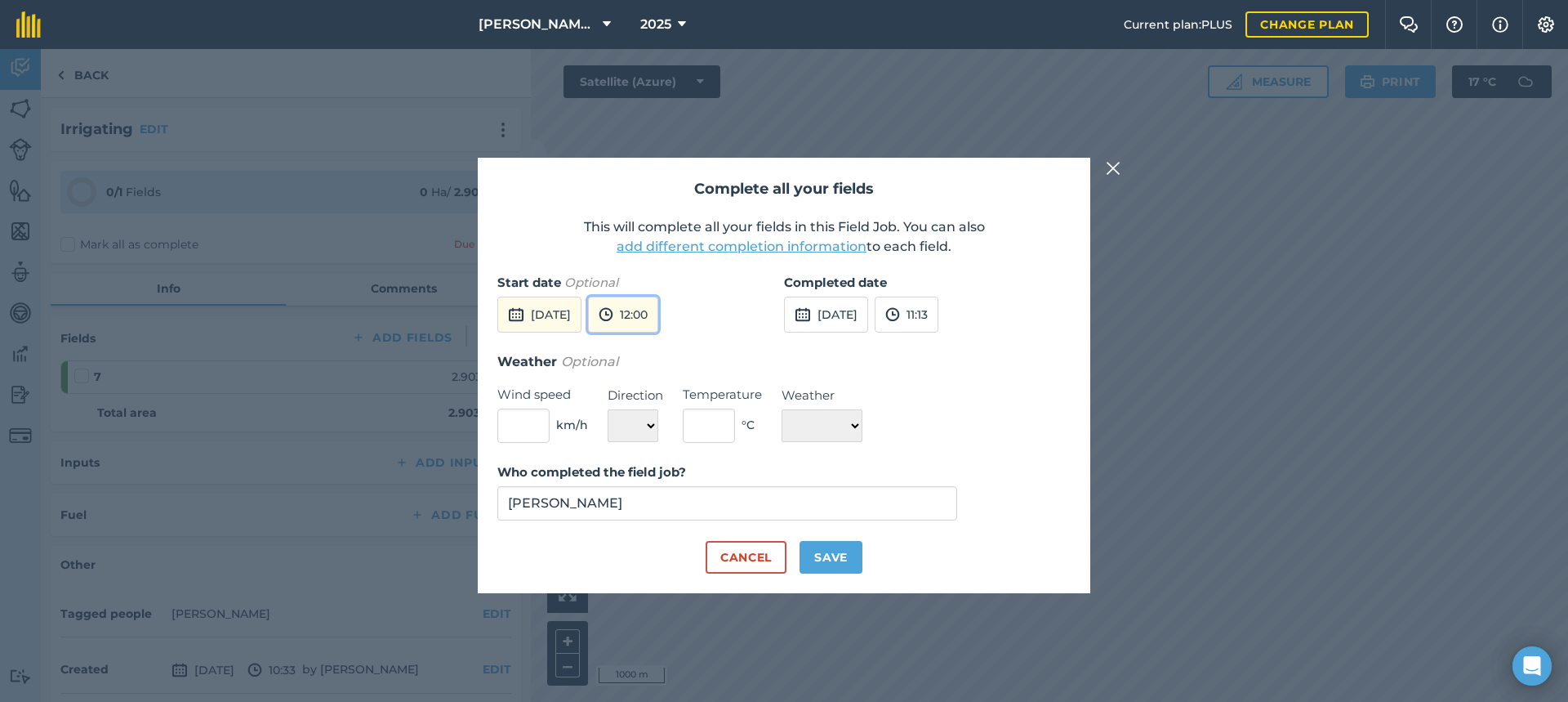
click at [658, 313] on button "12:00" at bounding box center [623, 314] width 70 height 36
click at [666, 398] on button "11:30" at bounding box center [627, 399] width 77 height 26
click at [868, 311] on button "[DATE]" at bounding box center [825, 314] width 85 height 36
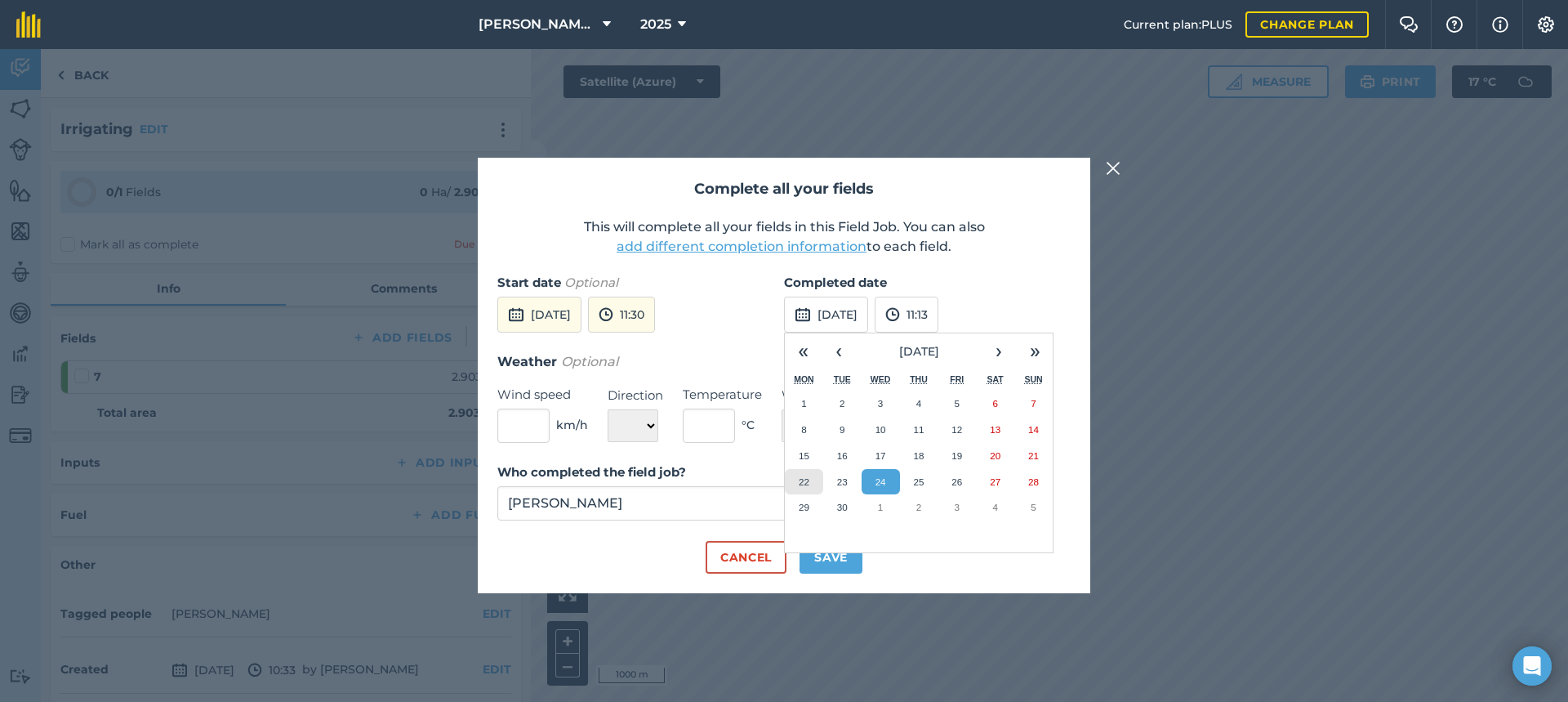
click at [807, 480] on abbr "22" at bounding box center [804, 482] width 10 height 10
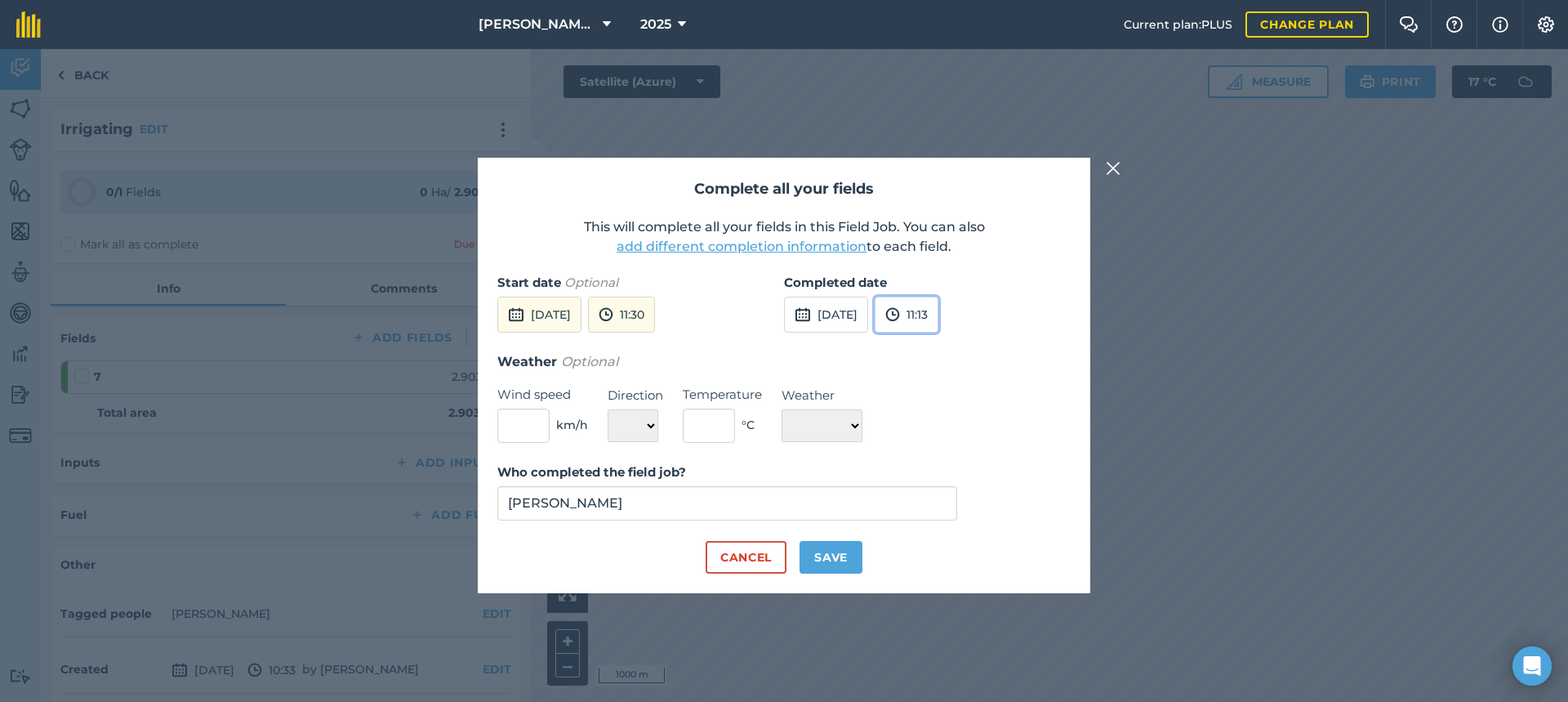
click at [938, 312] on button "11:13" at bounding box center [906, 314] width 64 height 36
click at [952, 412] on button "14:30" at bounding box center [913, 418] width 77 height 26
click at [945, 311] on button "14:30" at bounding box center [910, 314] width 70 height 36
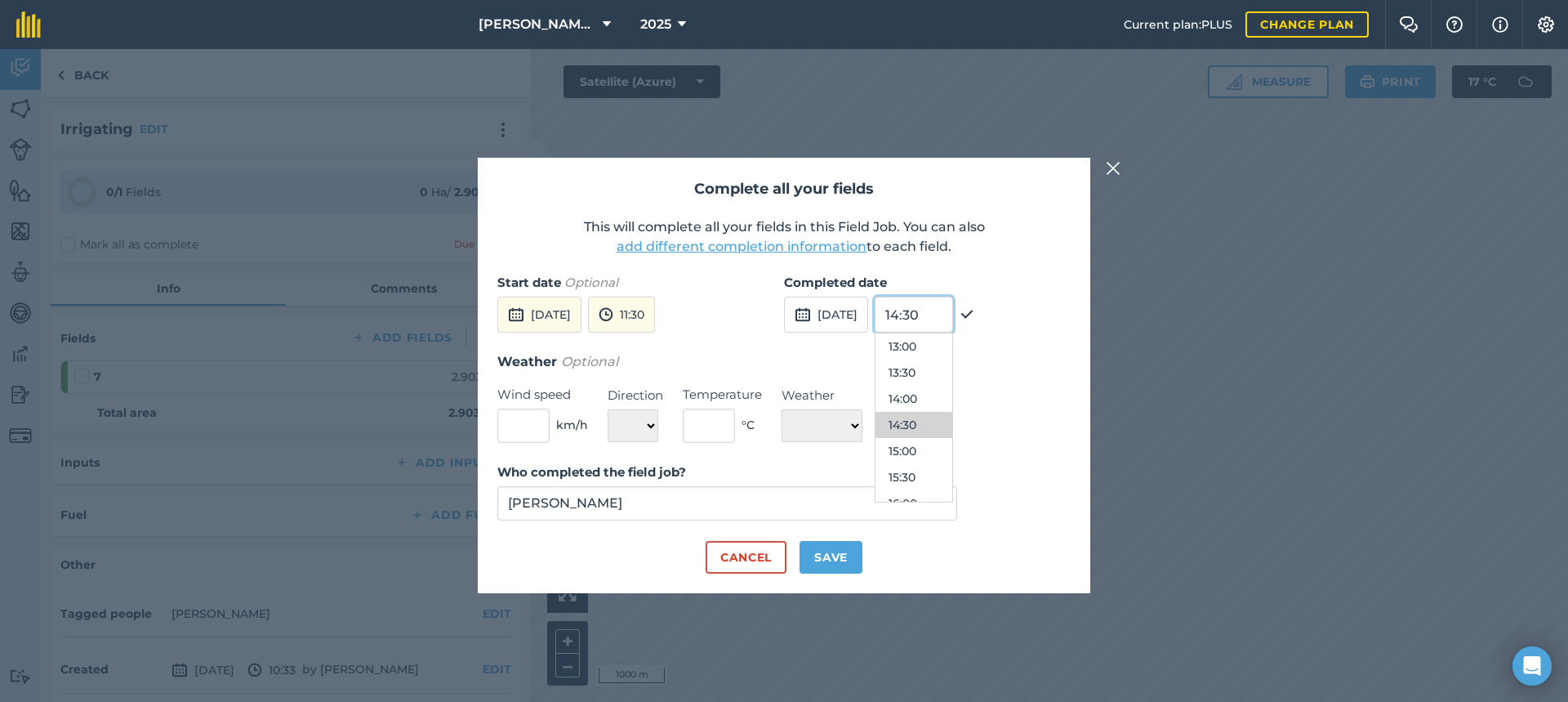
click at [953, 315] on input "14:30" at bounding box center [914, 314] width 79 height 36
type input "14:20"
click at [1040, 377] on div "Weather Optional Wind speed km/h Direction N NE E SE S SW W NW Temperature ° C …" at bounding box center [784, 396] width 574 height 91
click at [856, 465] on label "Who completed the field job?" at bounding box center [727, 471] width 460 height 20
click at [856, 486] on input "[PERSON_NAME]" at bounding box center [727, 503] width 460 height 34
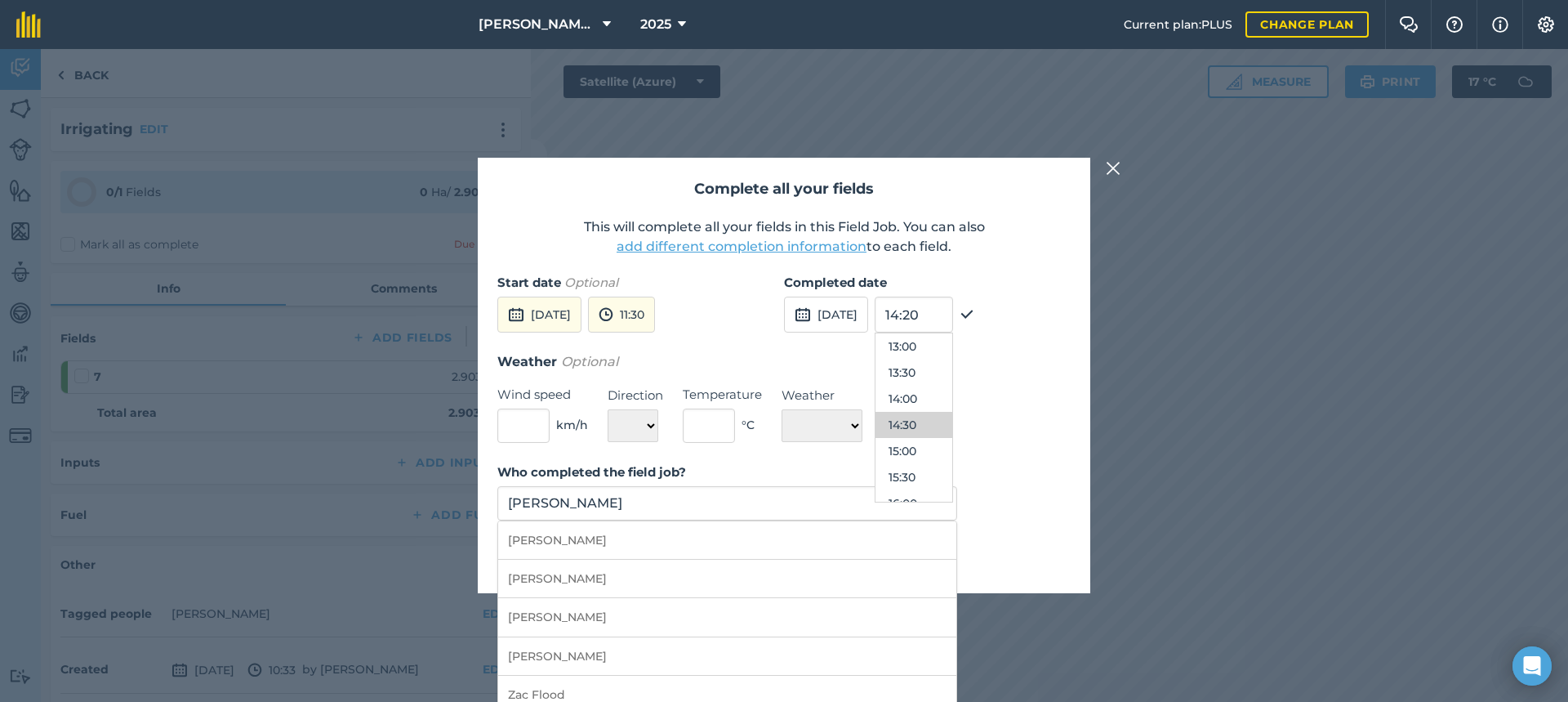
click at [679, 611] on li "[PERSON_NAME]" at bounding box center [727, 617] width 458 height 38
type input "[PERSON_NAME]"
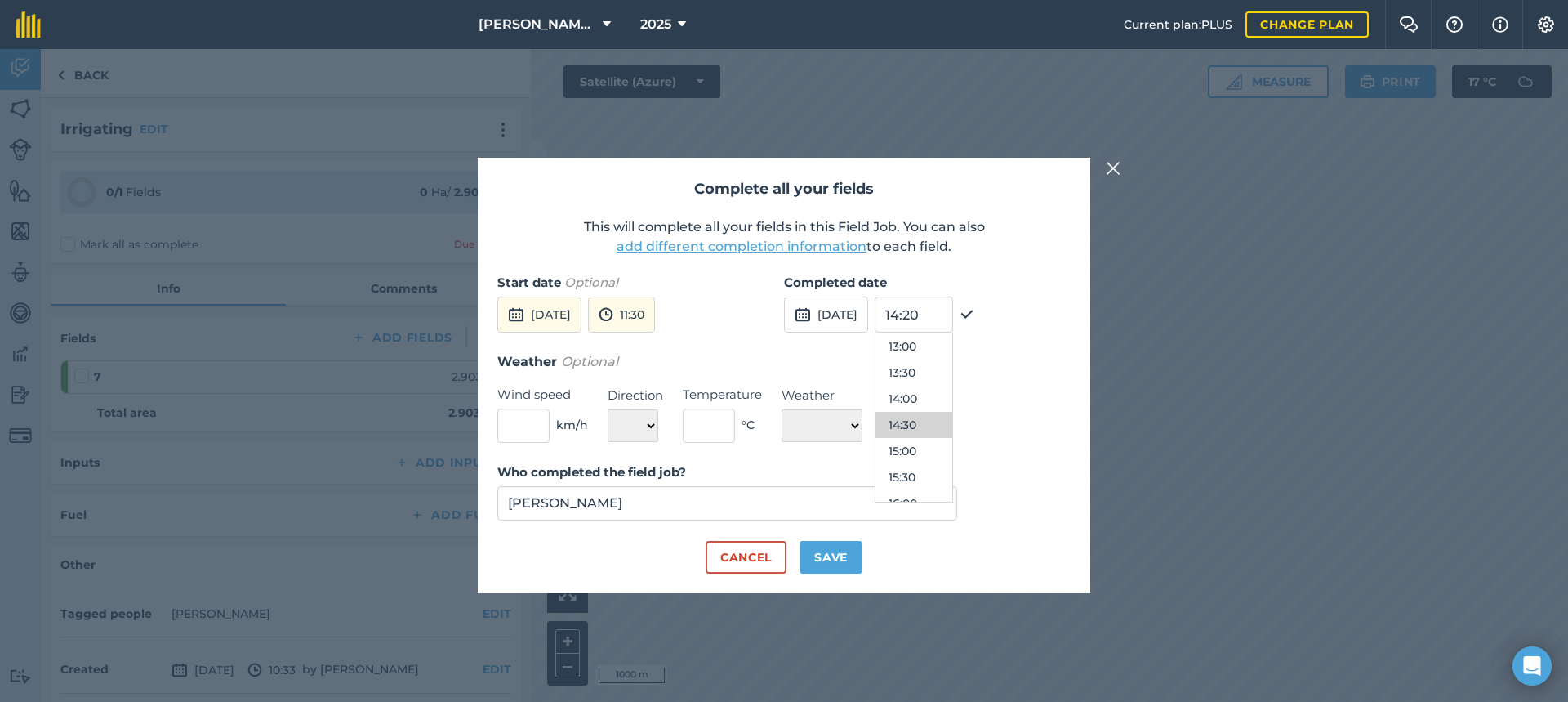
click at [1011, 535] on div "Who completed the field job? [PERSON_NAME]" at bounding box center [784, 501] width 574 height 79
click at [834, 554] on button "Save" at bounding box center [831, 557] width 63 height 32
checkbox input "true"
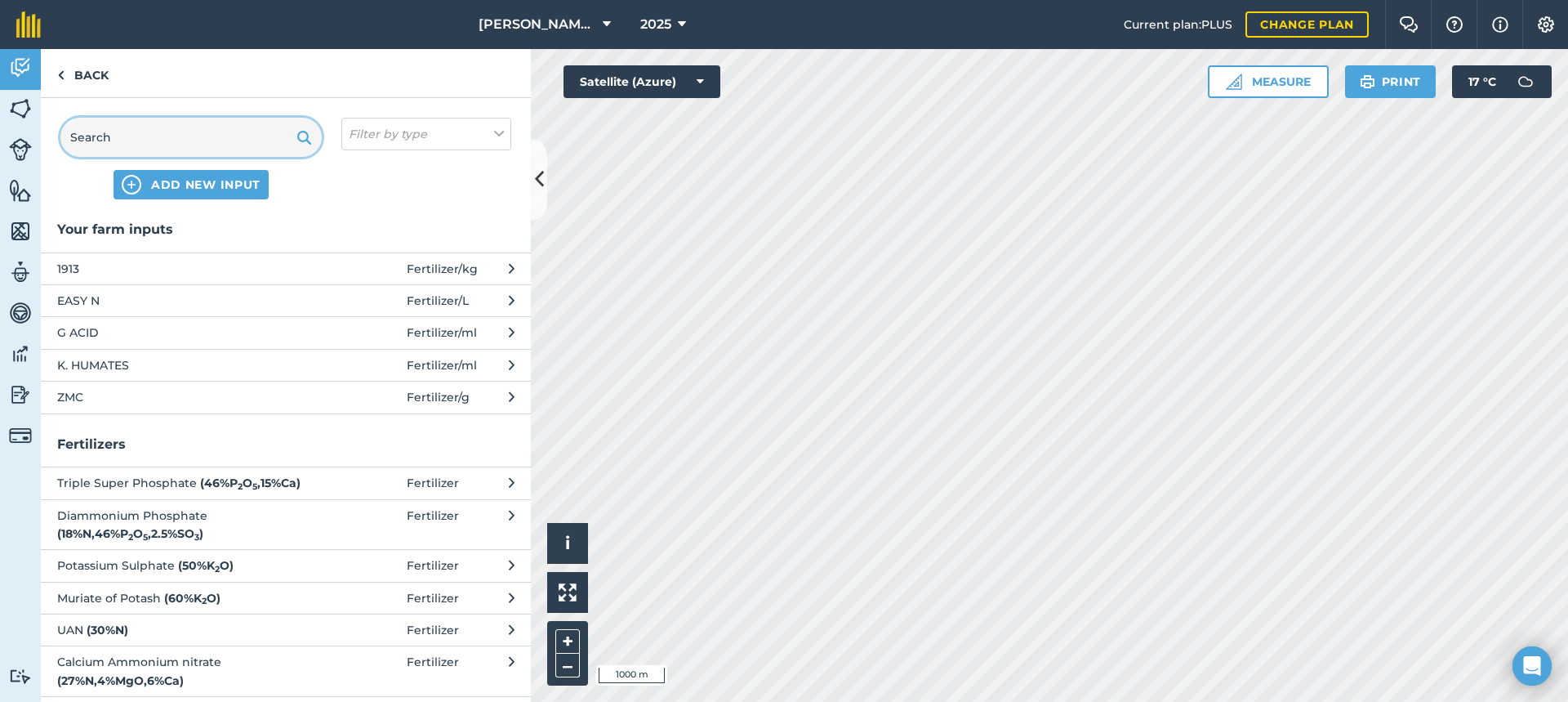
click at [108, 137] on input "text" at bounding box center [191, 137] width 261 height 39
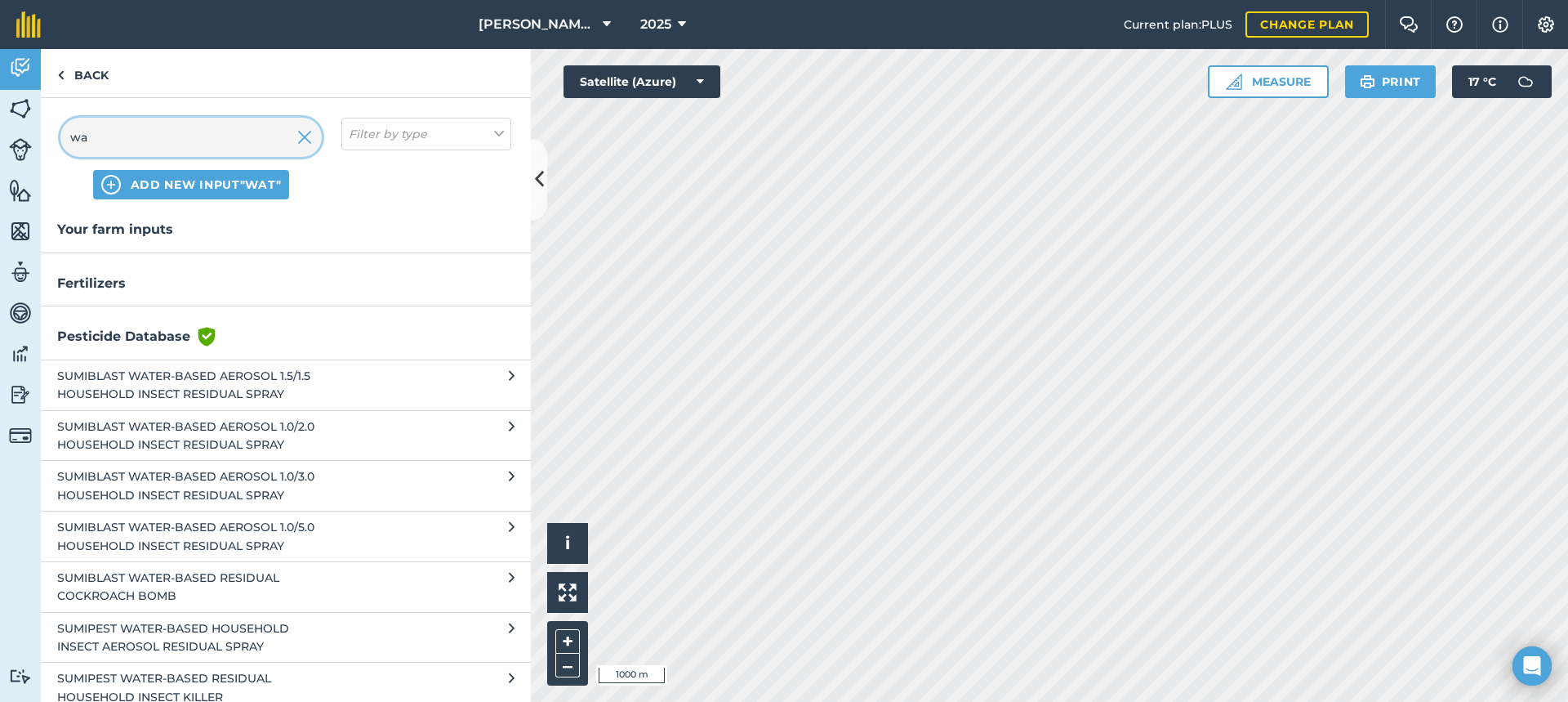
type input "w"
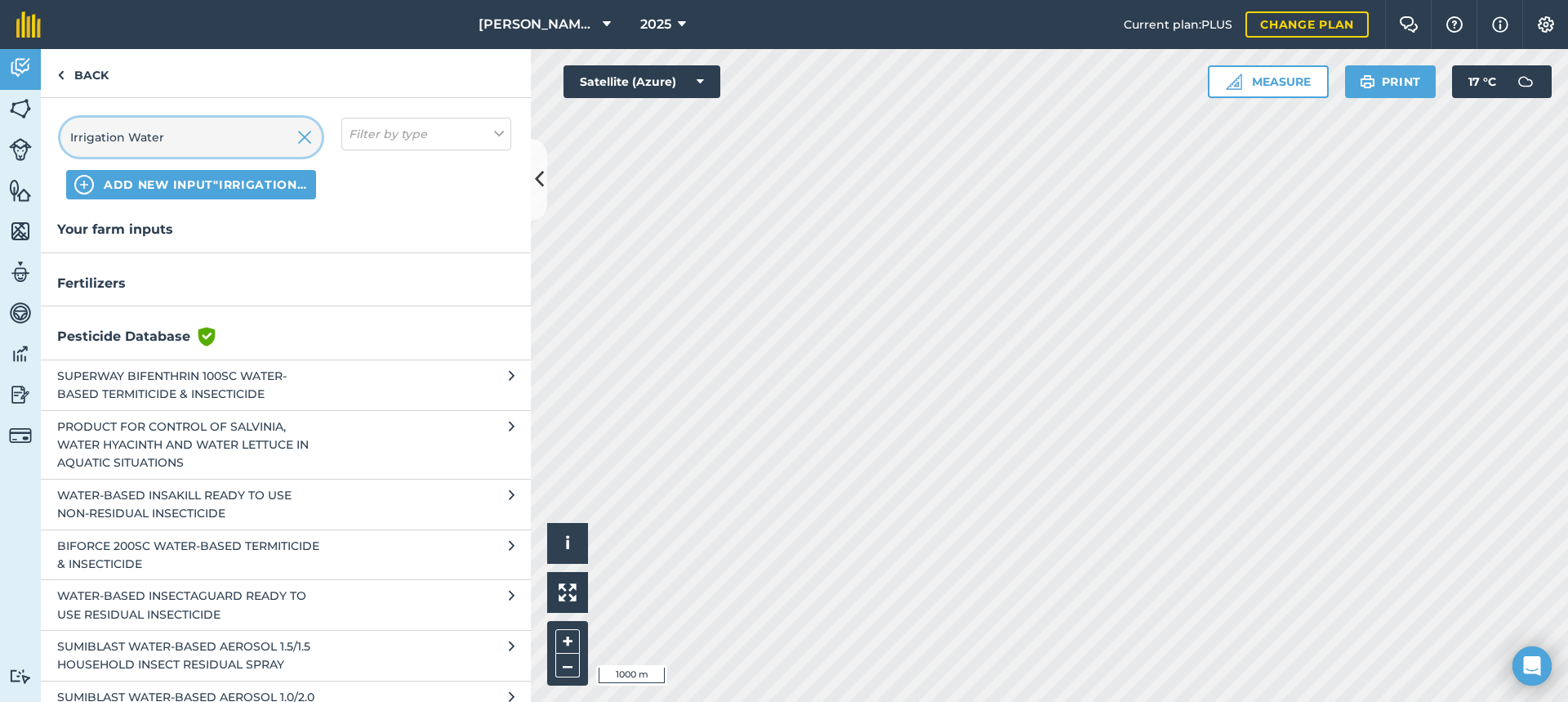
type input "Irrigation Water"
click at [171, 185] on span "ADD NEW INPUT "Irrigation Water"" at bounding box center [205, 184] width 204 height 16
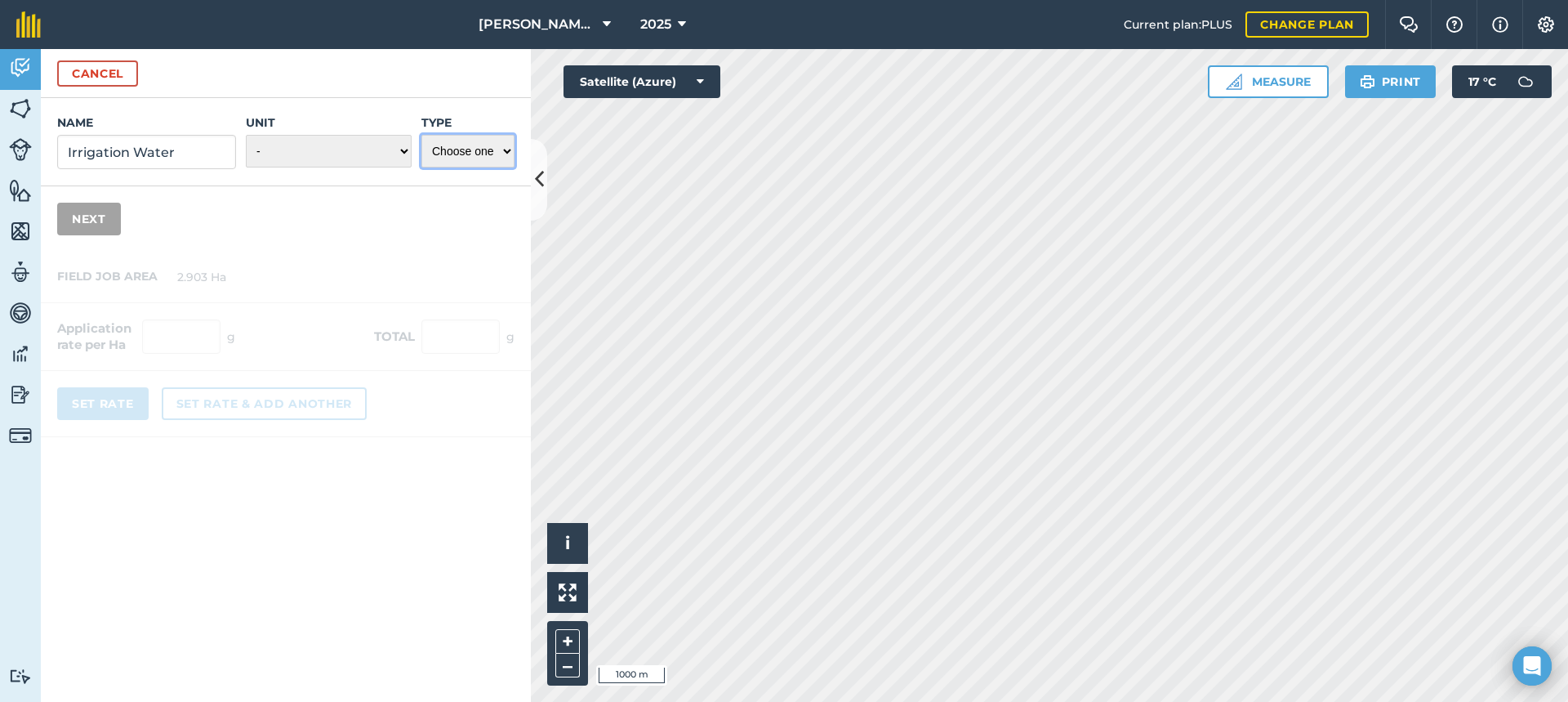
click at [509, 149] on select "Choose one Fertilizer Seed Spray Fuel Other" at bounding box center [468, 151] width 93 height 32
select select "OTHER"
click at [422, 135] on select "Choose one Fertilizer Seed Spray Fuel Other" at bounding box center [468, 151] width 93 height 32
click at [405, 150] on select "- Grams/g Kilograms/kg Metric tonnes/t Millilitres/ml Litres/L Ounces/oz Pounds…" at bounding box center [329, 151] width 166 height 32
select select "MEGALITRE"
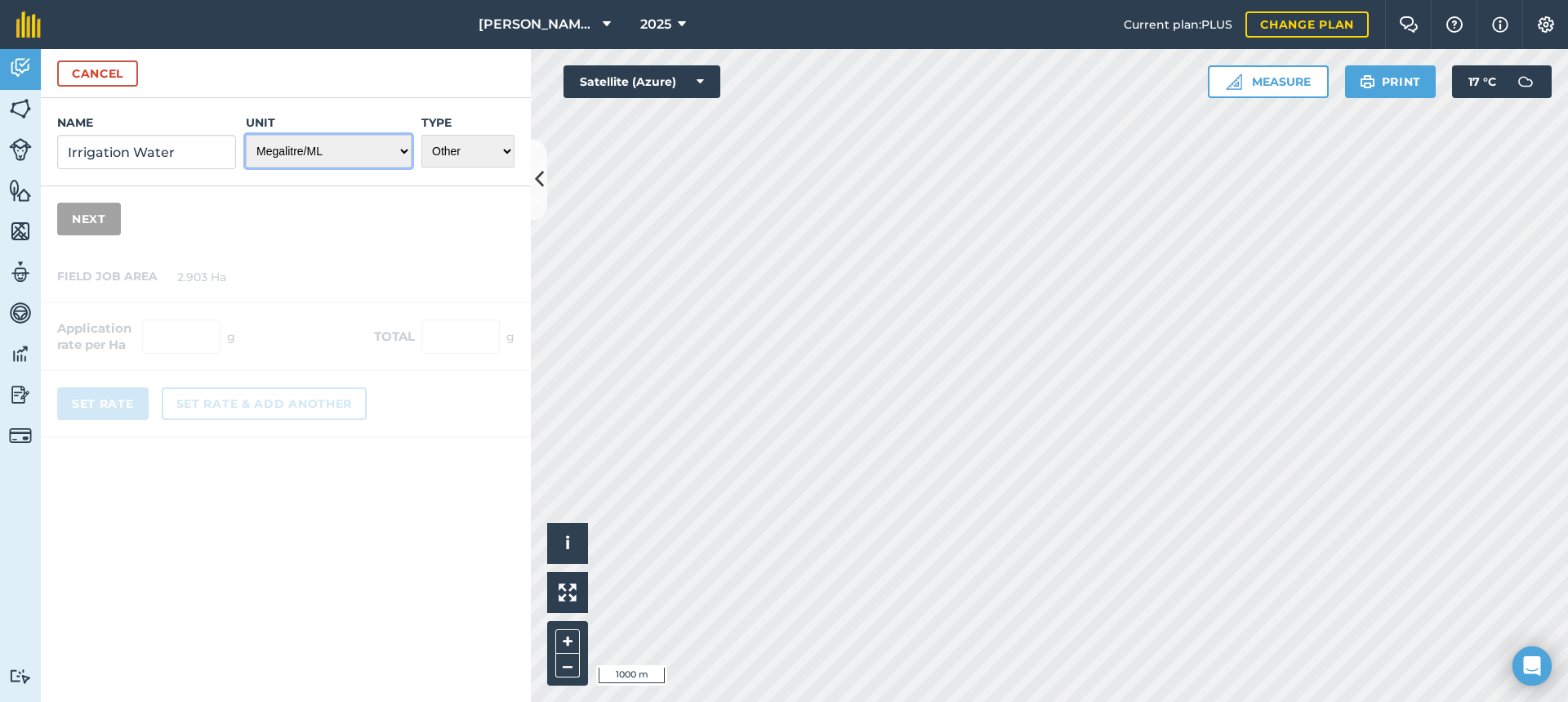
click at [246, 135] on select "- Grams/g Kilograms/kg Metric tonnes/t Millilitres/ml Litres/L Ounces/oz Pounds…" at bounding box center [329, 151] width 166 height 32
click at [94, 220] on button "Next" at bounding box center [89, 219] width 64 height 32
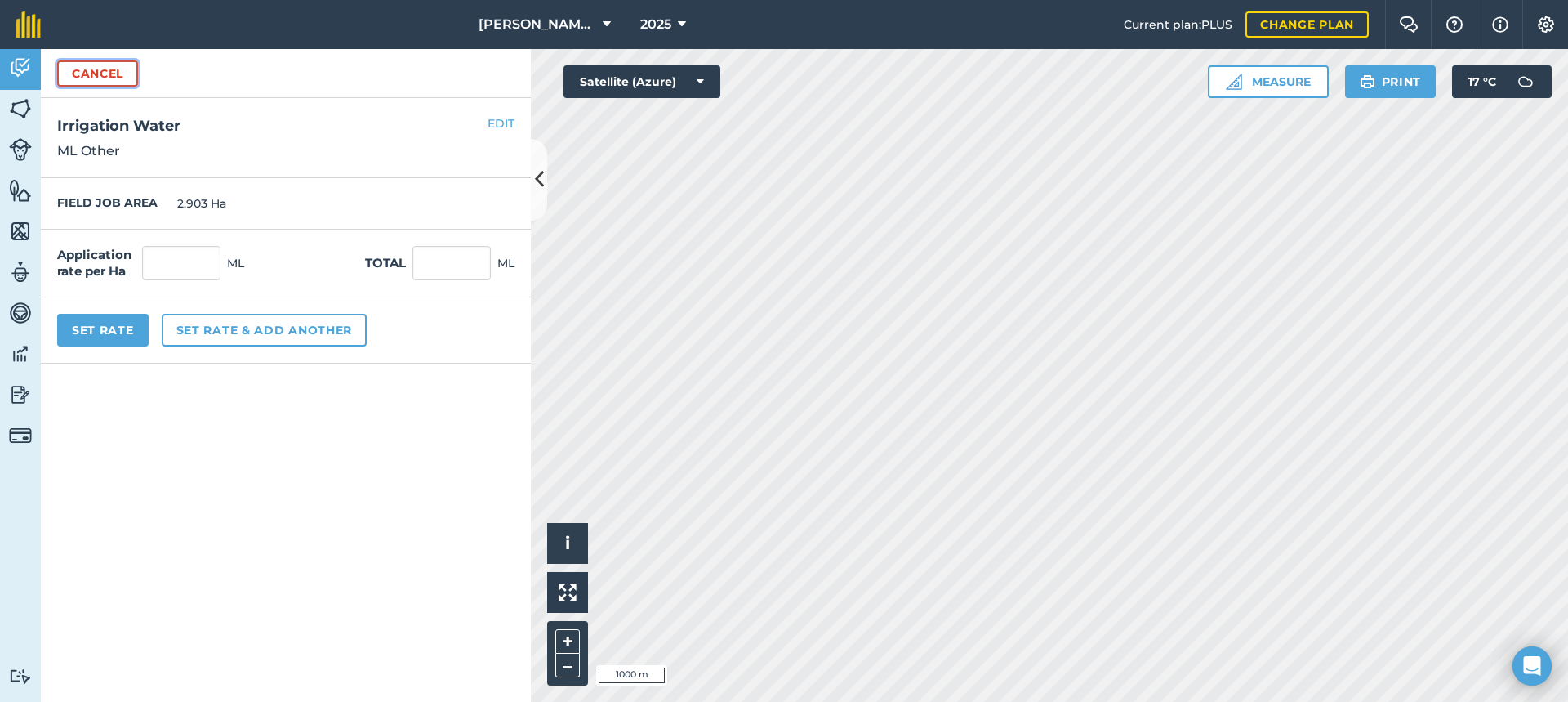
click at [102, 73] on button "Cancel" at bounding box center [97, 73] width 81 height 26
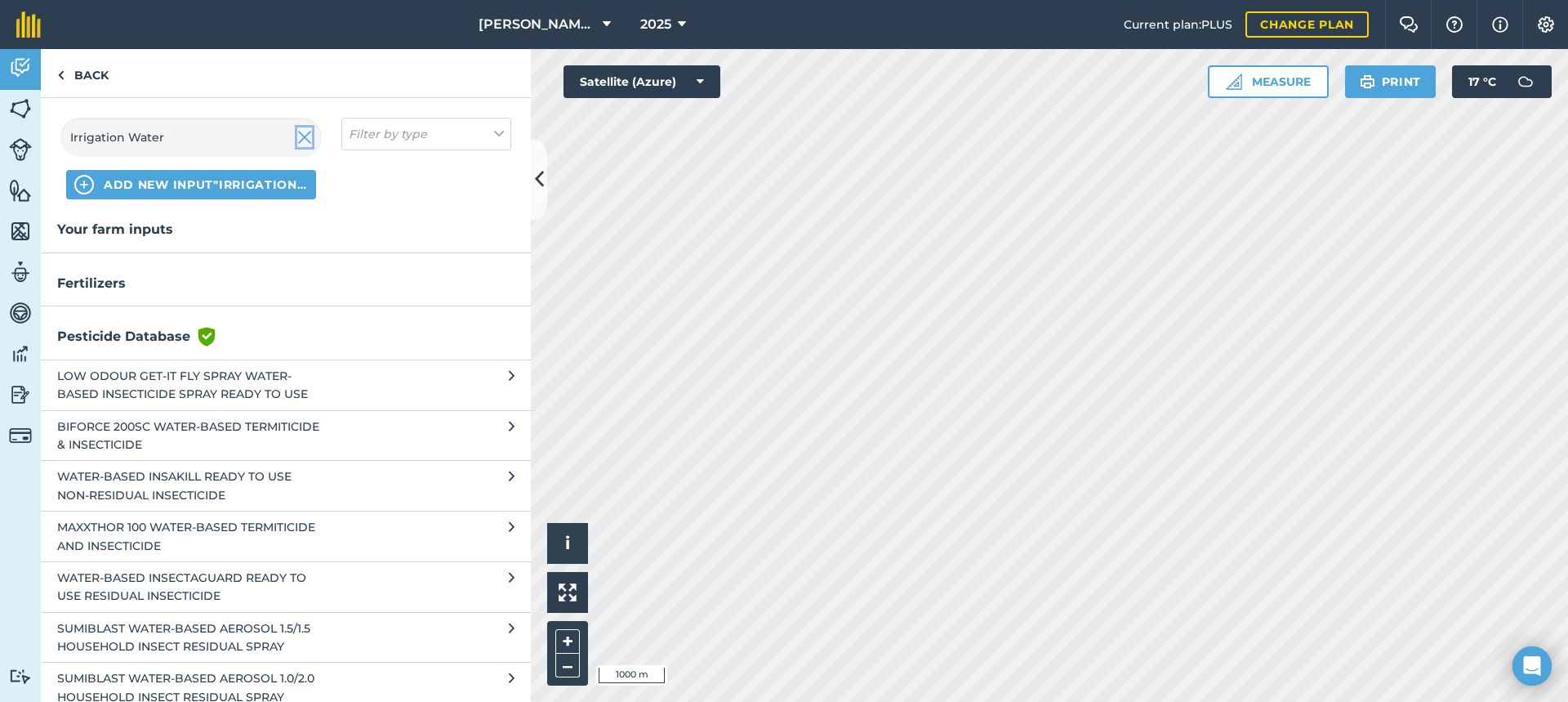
click at [309, 137] on img at bounding box center [304, 137] width 15 height 20
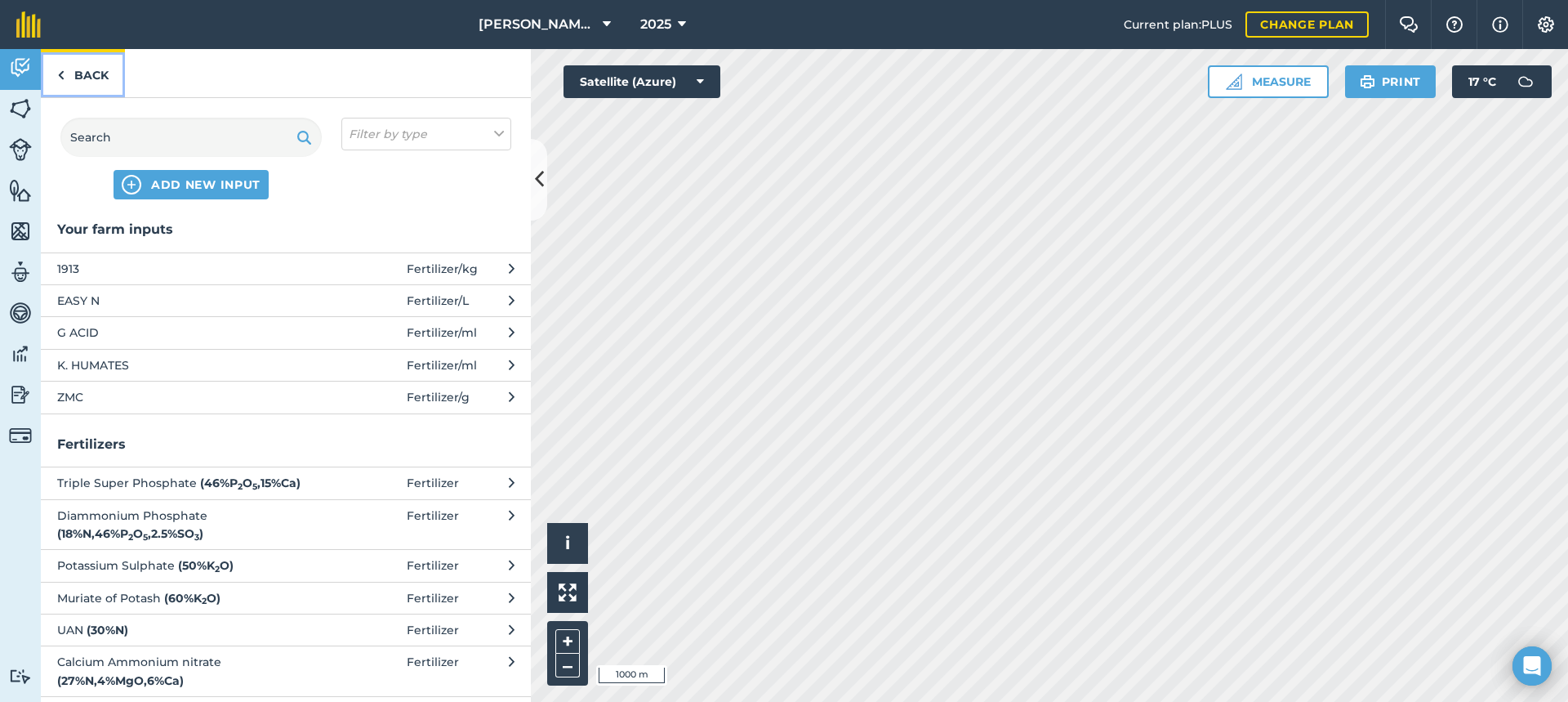
click at [85, 77] on link "Back" at bounding box center [83, 73] width 85 height 48
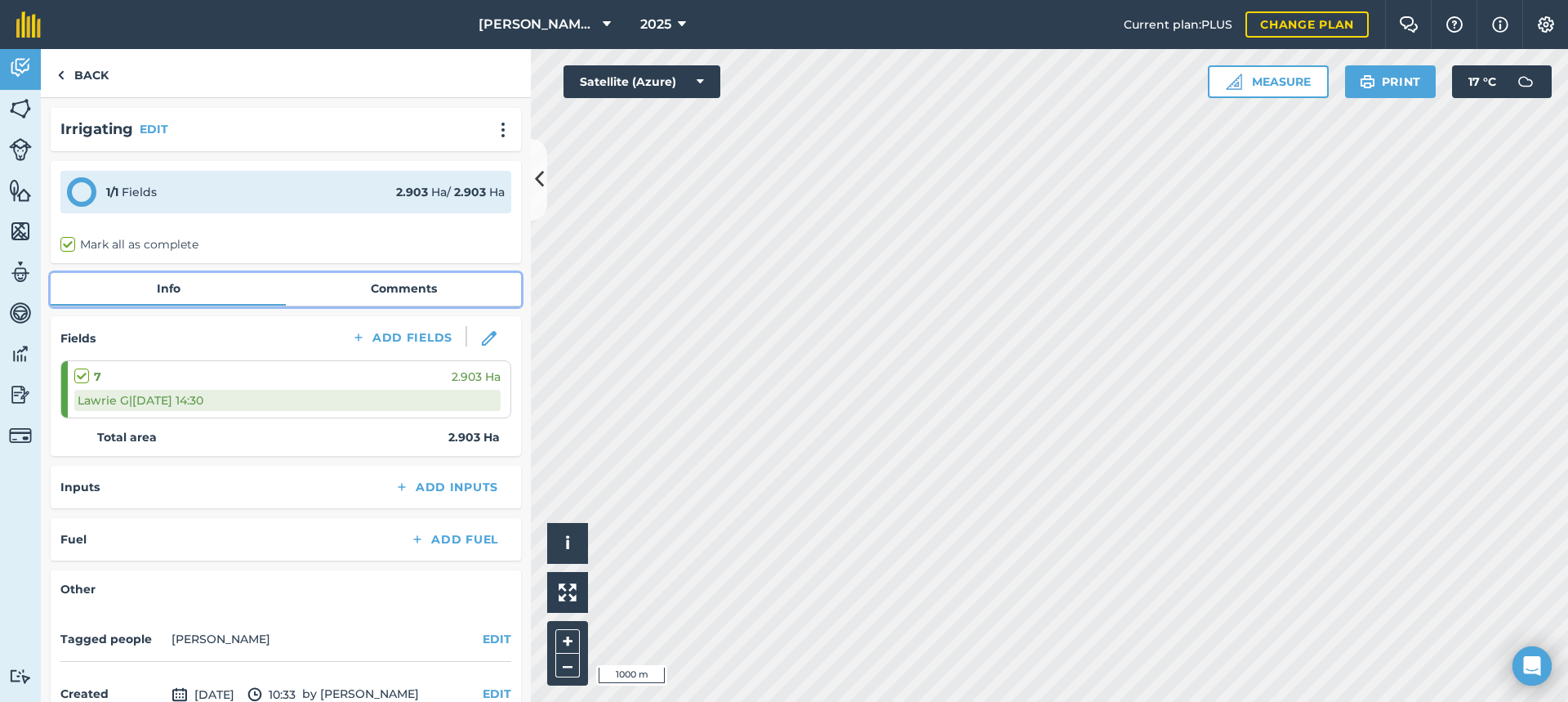
click at [405, 287] on link "Comments" at bounding box center [404, 289] width 236 height 31
